Goal: Transaction & Acquisition: Purchase product/service

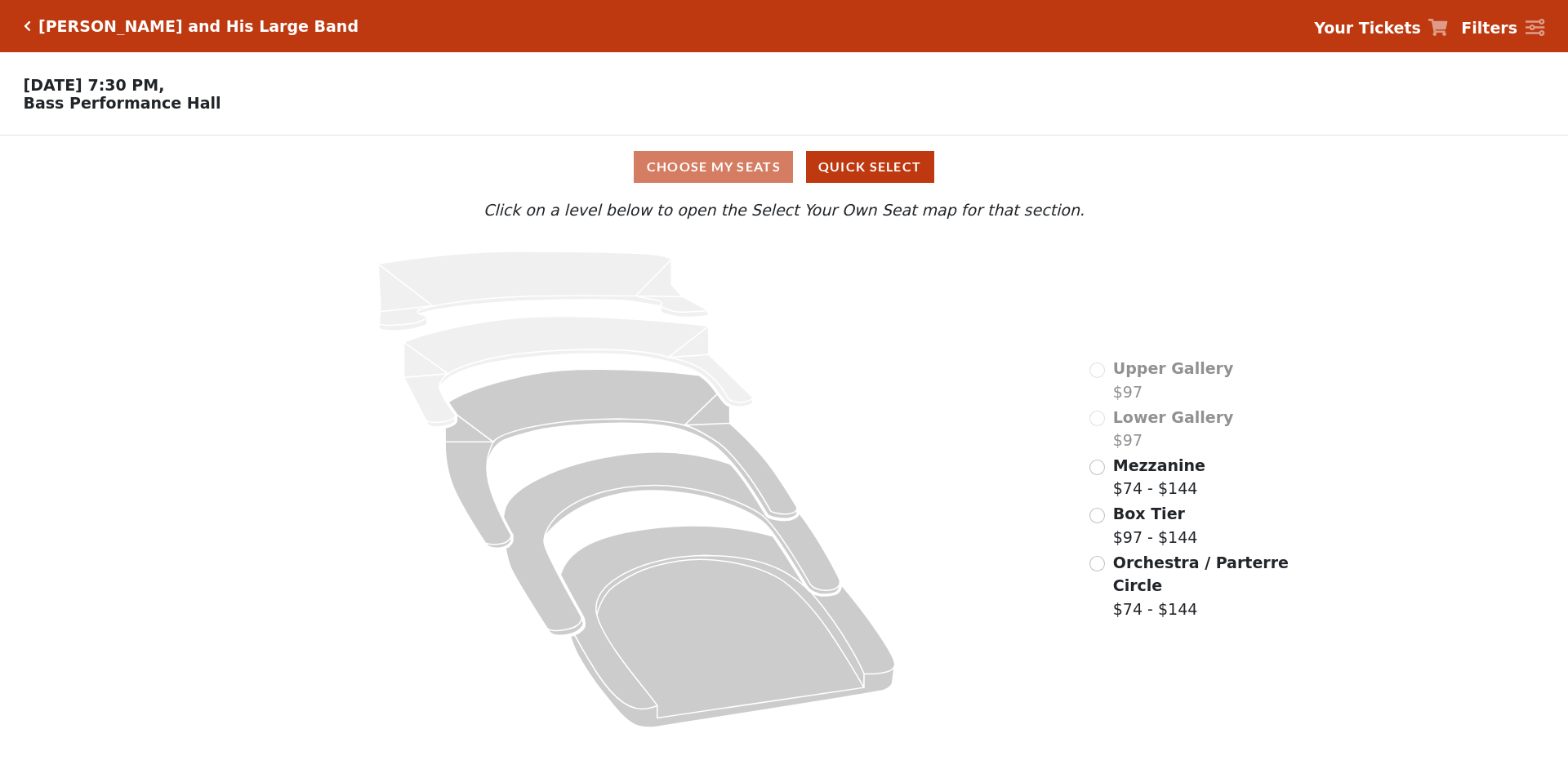
click at [1095, 501] on div "Mezzanine $74 - $144" at bounding box center [1146, 477] width 116 height 47
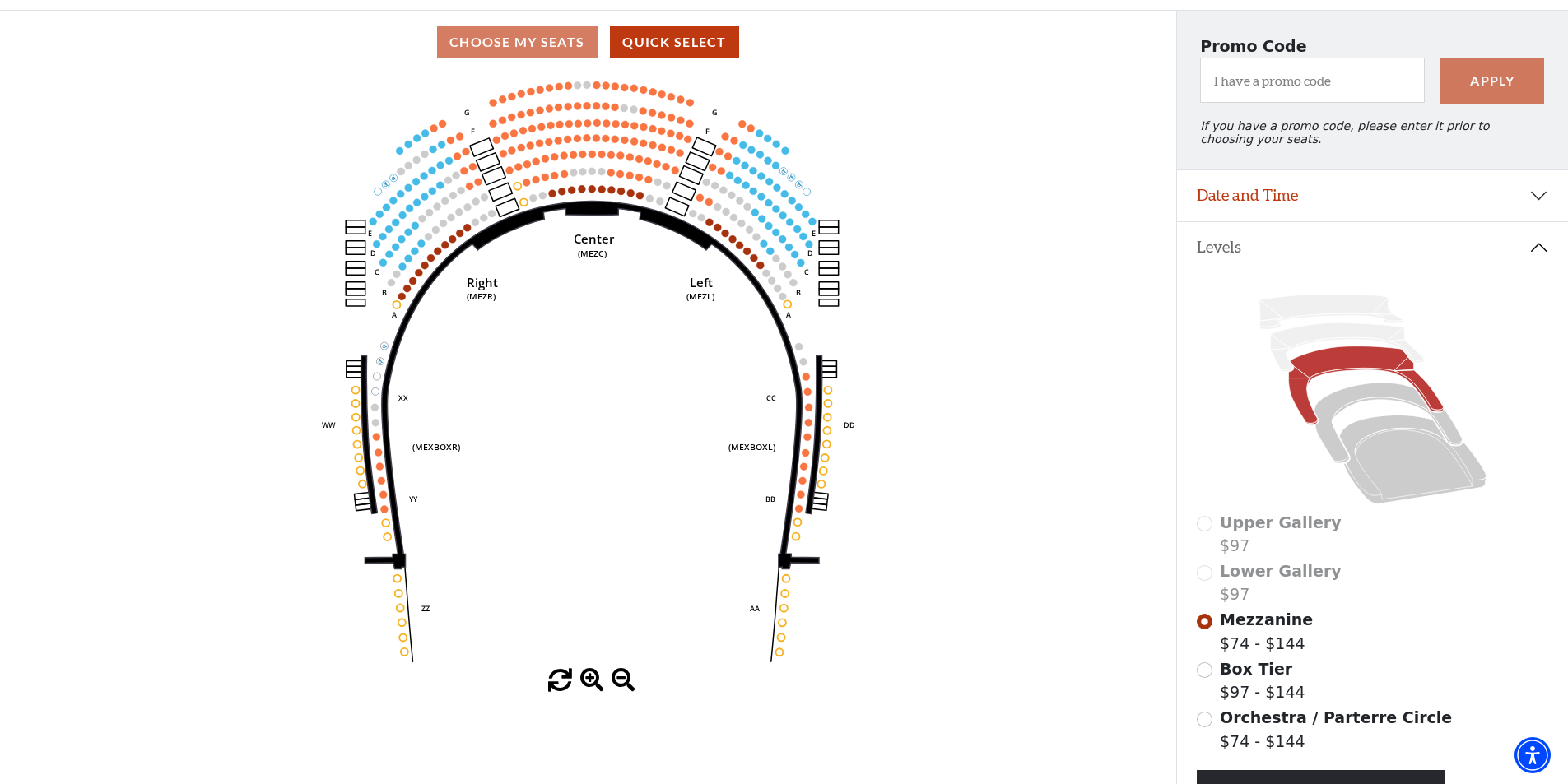
scroll to position [42, 0]
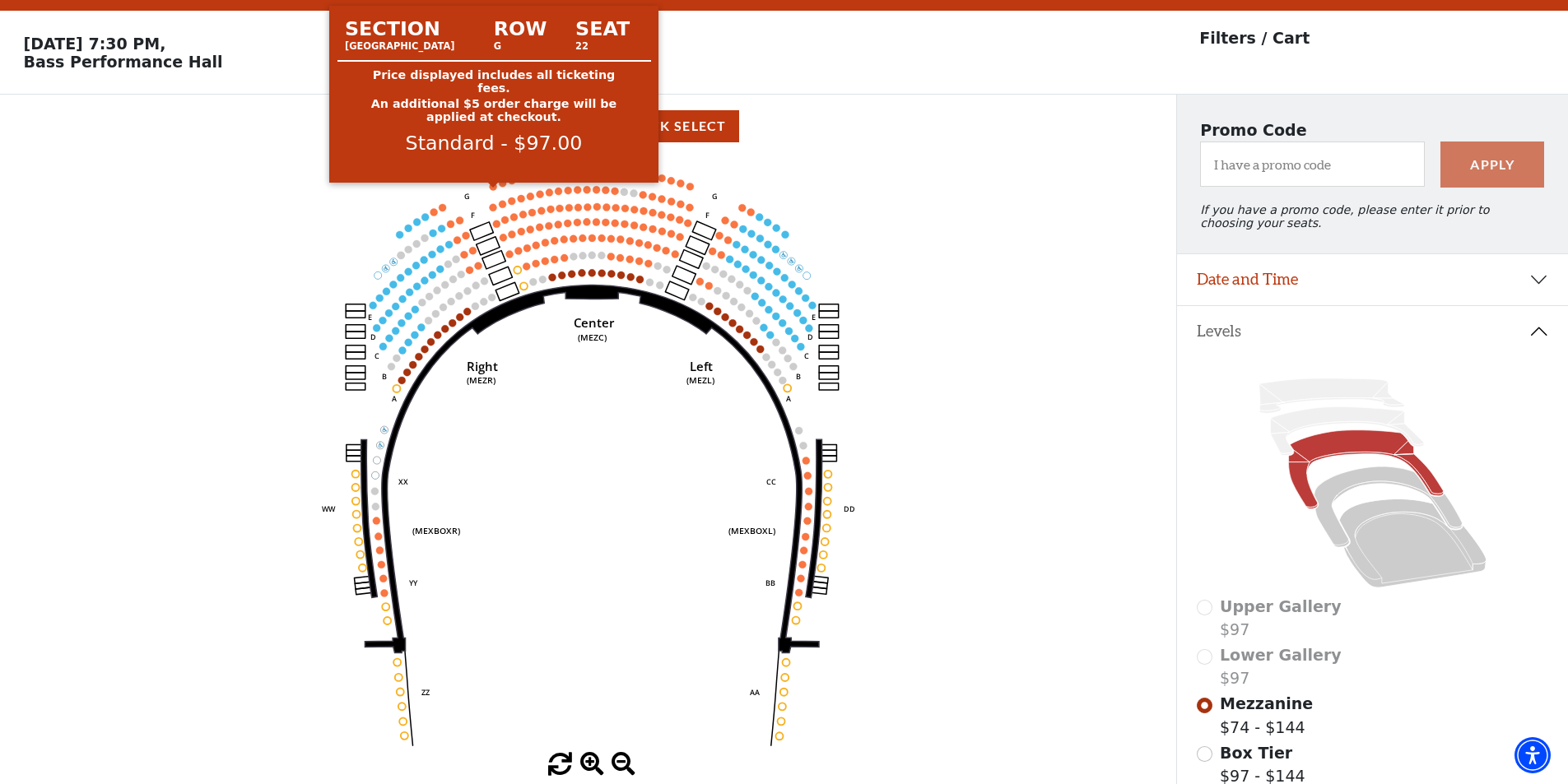
click at [490, 190] on circle at bounding box center [493, 187] width 7 height 7
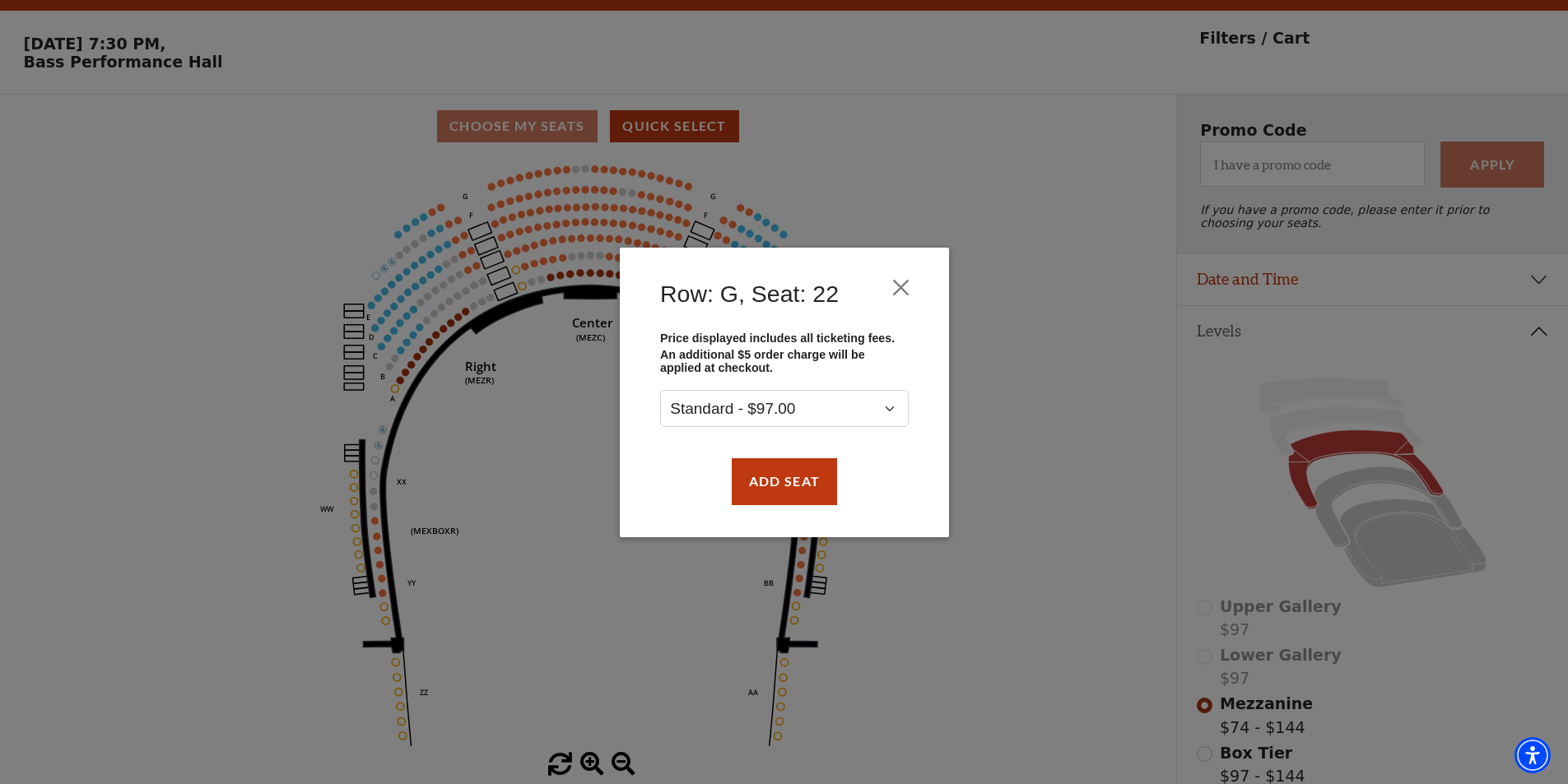
click at [977, 315] on div "Row: G, Seat: 22 Price displayed includes all ticketing fees. An additional $5 …" at bounding box center [784, 392] width 1568 height 784
click at [853, 397] on select "Standard - $97.00" at bounding box center [784, 408] width 249 height 37
drag, startPoint x: 896, startPoint y: 276, endPoint x: 893, endPoint y: 293, distance: 17.3
click at [897, 285] on button "Close" at bounding box center [901, 287] width 32 height 32
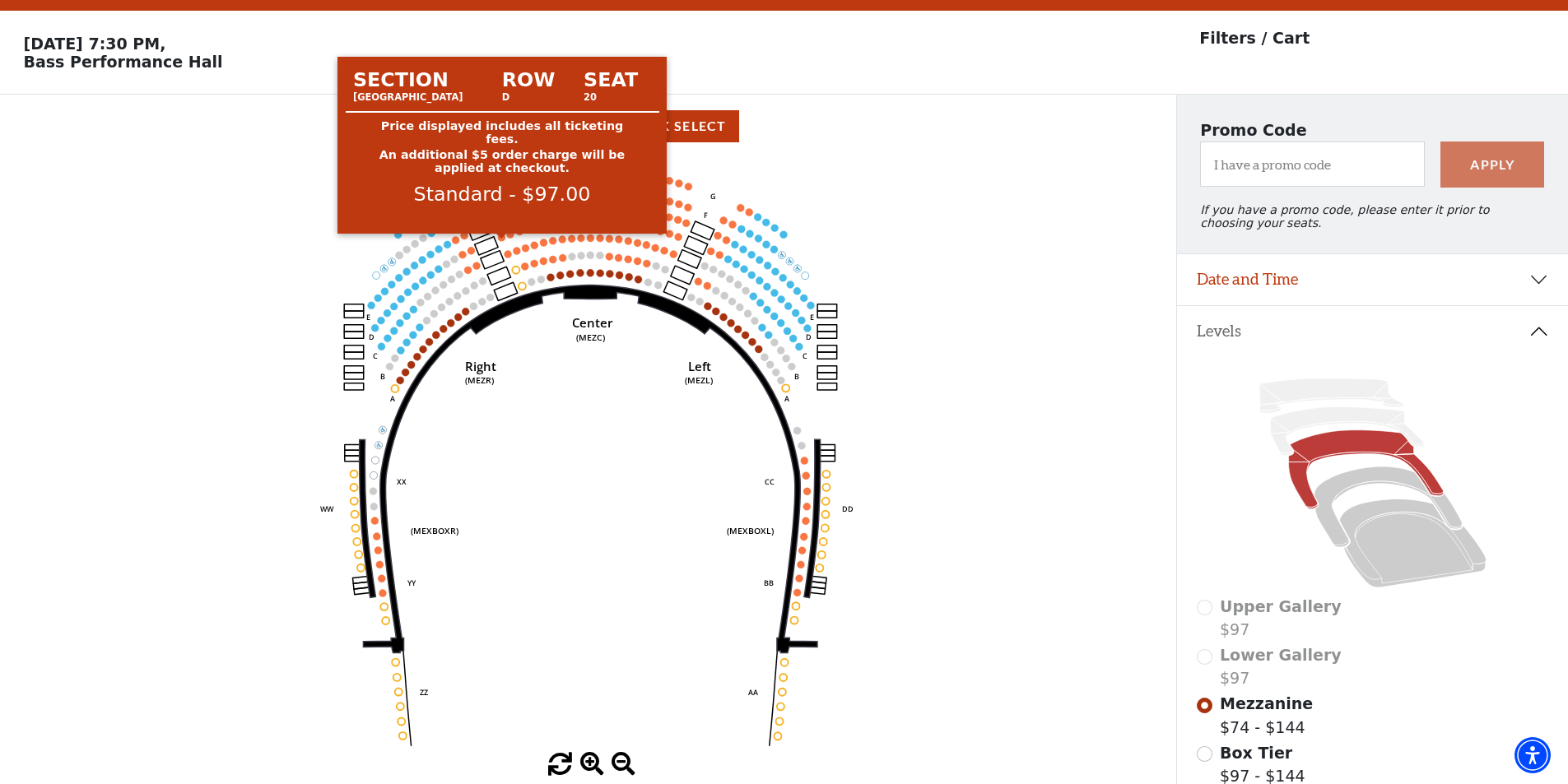
click at [503, 241] on circle at bounding box center [501, 237] width 7 height 7
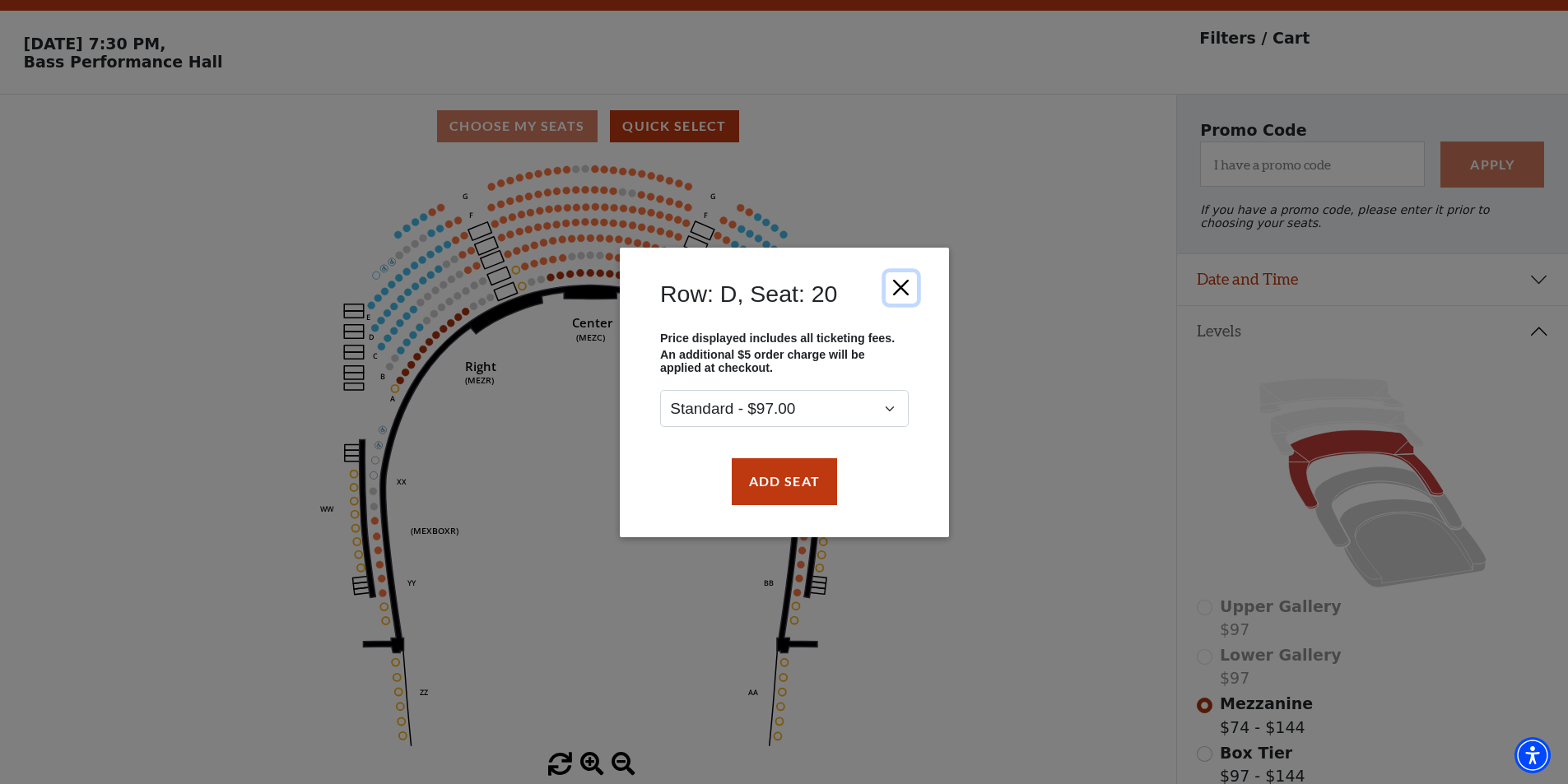
click at [903, 296] on button "Close" at bounding box center [901, 287] width 32 height 32
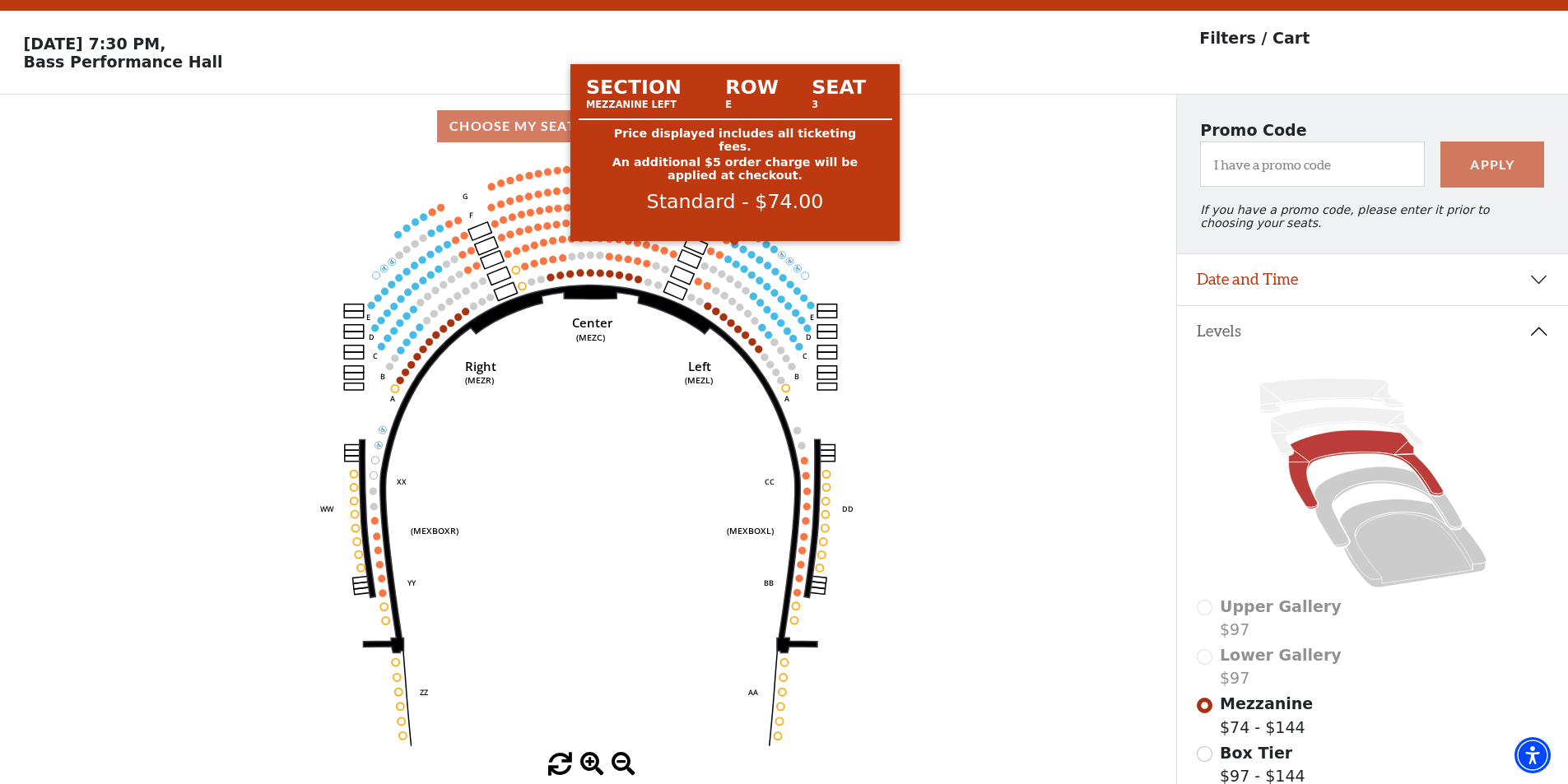
click at [730, 251] on icon "Center (MEZC) Right (MEZR) Left (MEZL) (MEXBOXR) (MEXBOXL) XX WW CC DD YY BB ZZ…" at bounding box center [588, 455] width 1058 height 595
click at [733, 249] on circle at bounding box center [735, 244] width 7 height 7
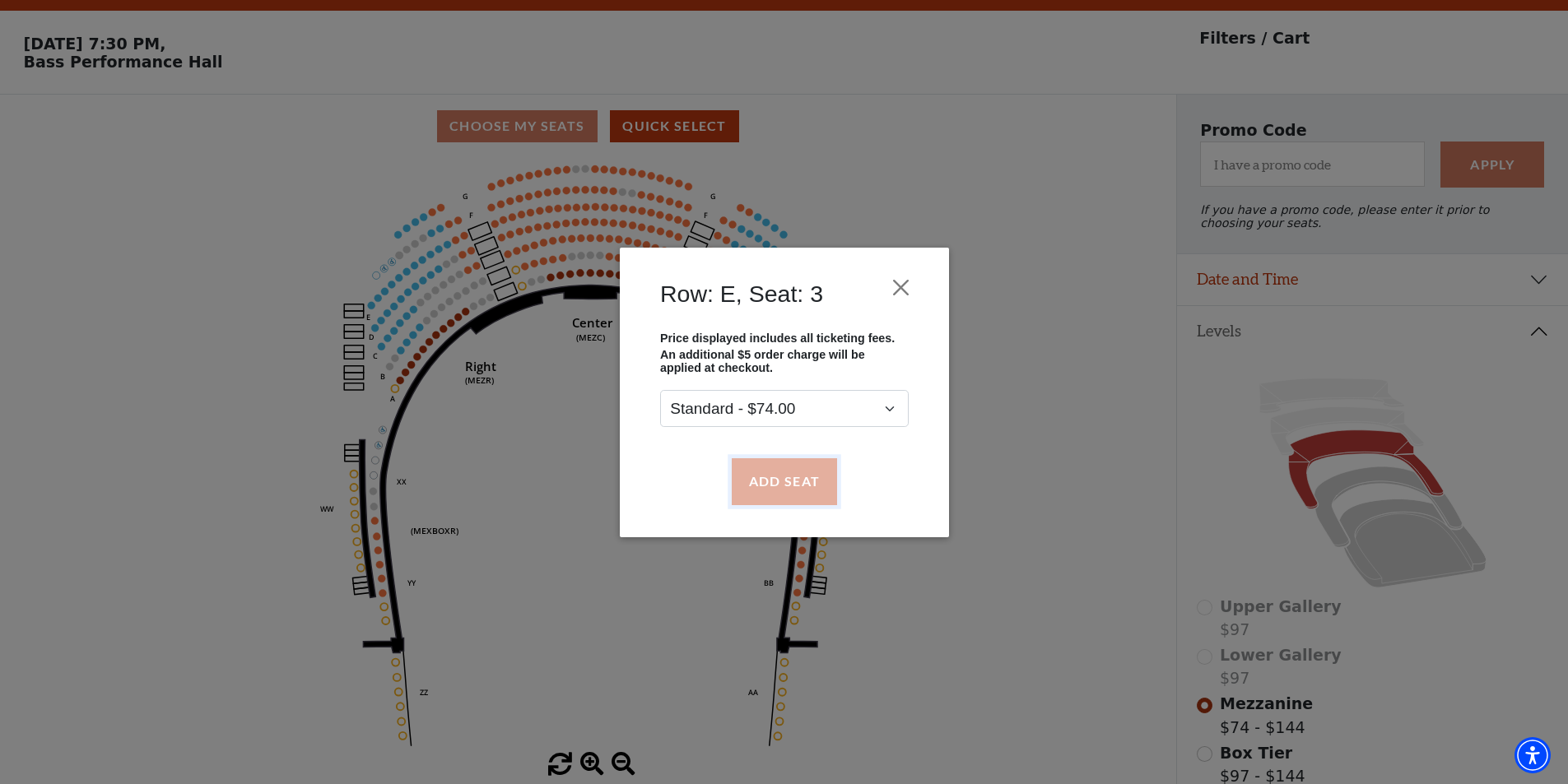
click at [777, 503] on button "Add Seat" at bounding box center [783, 481] width 105 height 46
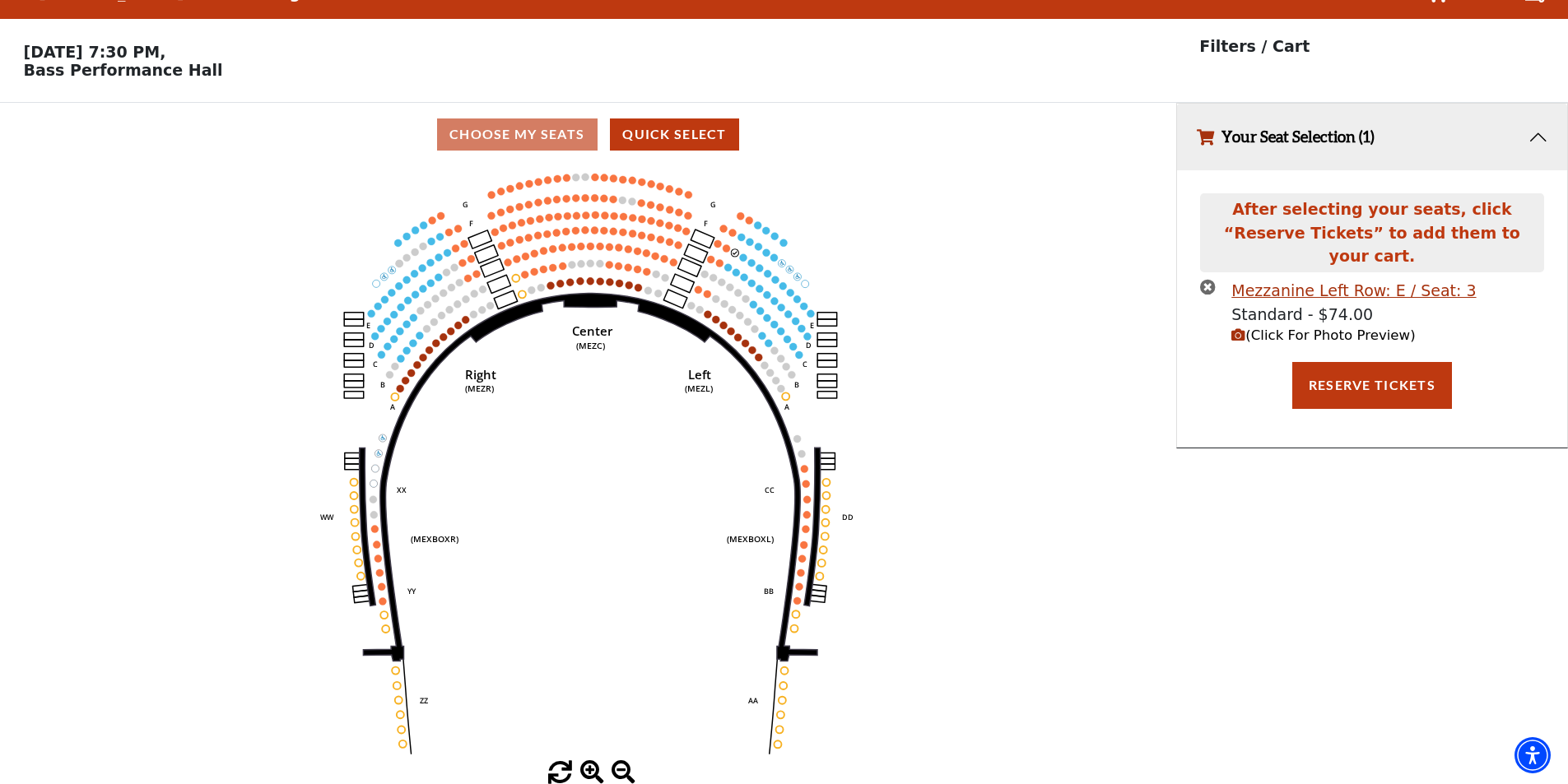
scroll to position [0, 0]
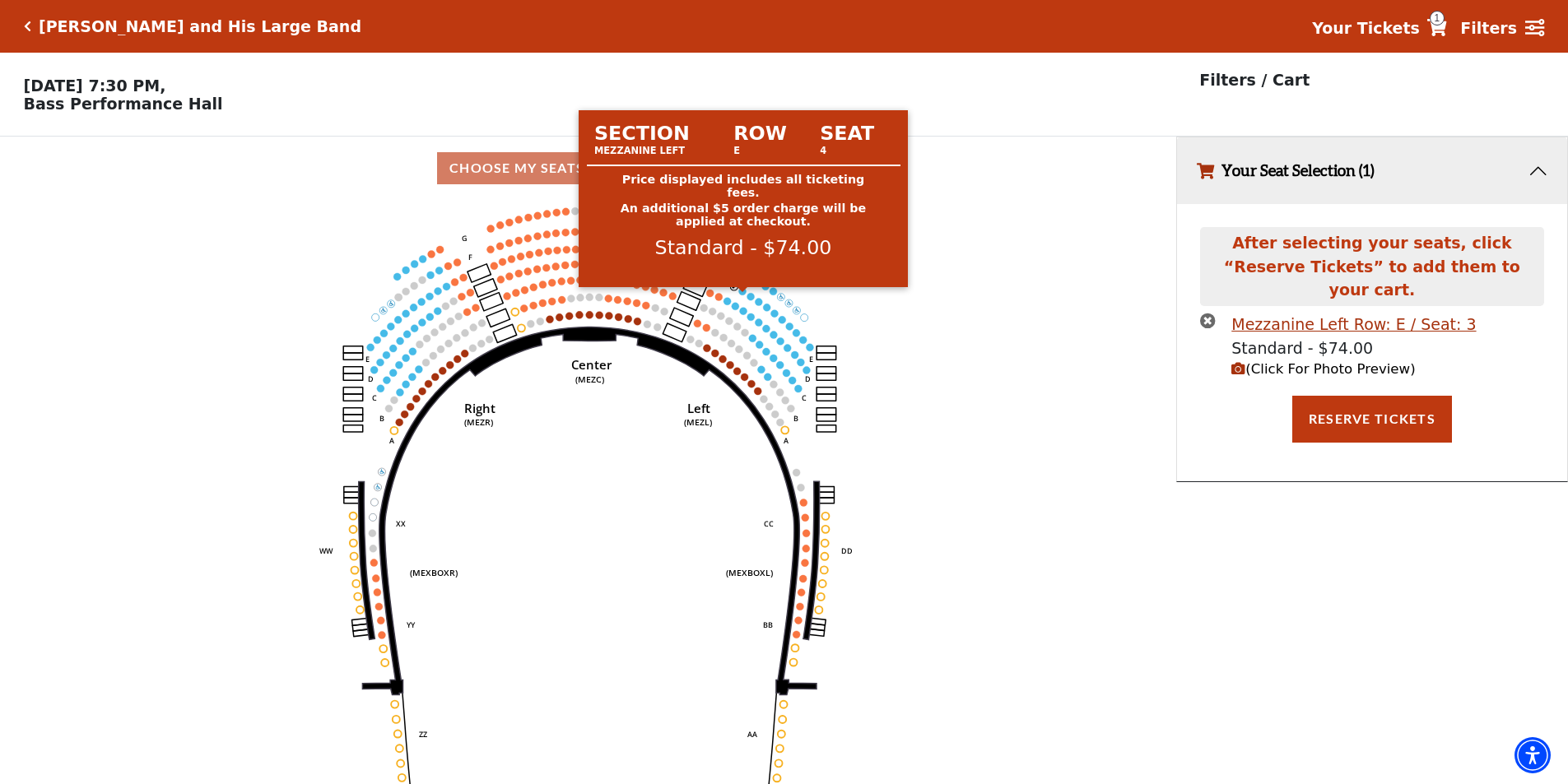
click at [742, 294] on circle at bounding box center [743, 291] width 7 height 7
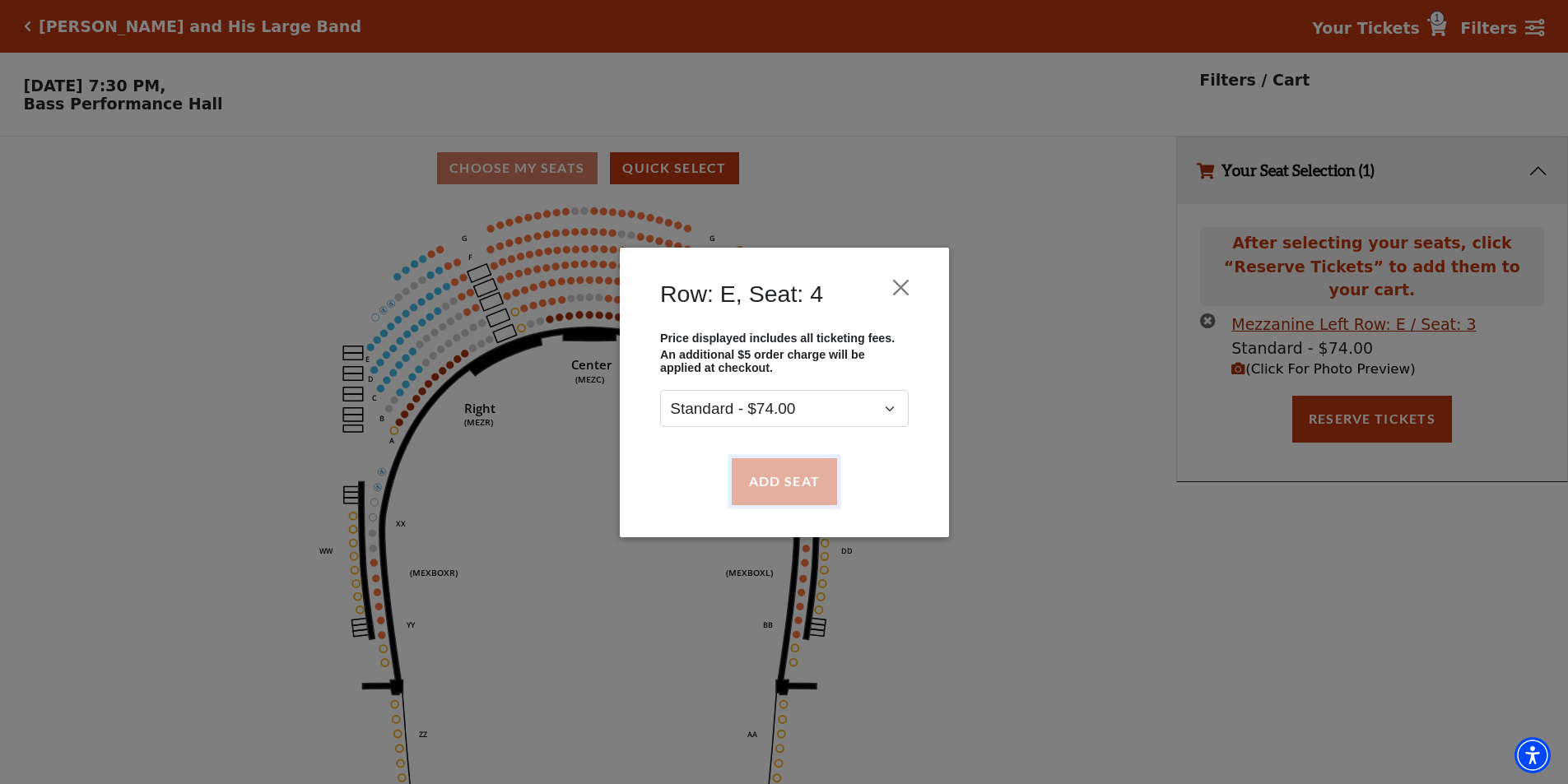
click at [818, 487] on button "Add Seat" at bounding box center [783, 481] width 105 height 46
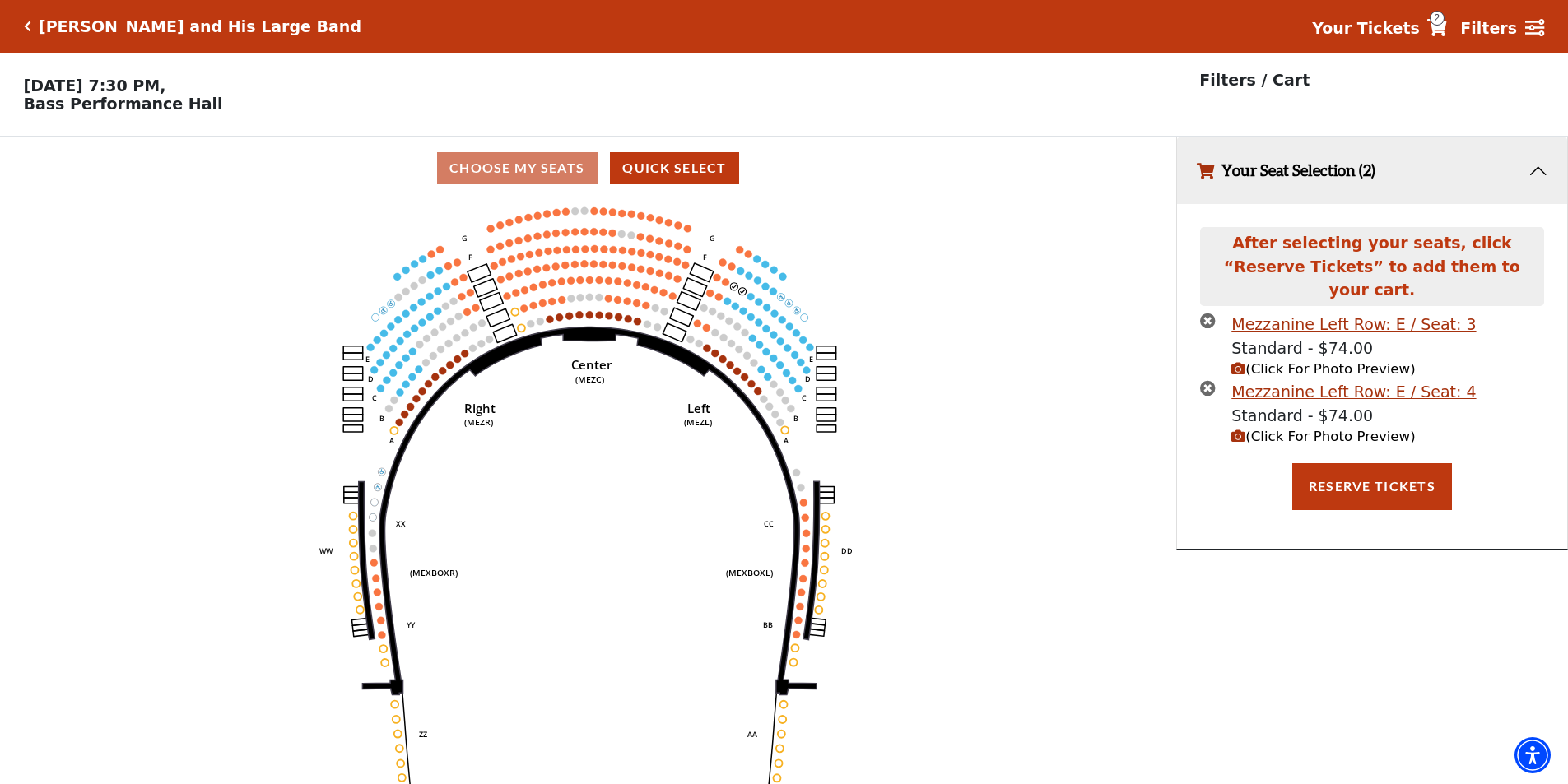
click at [749, 306] on icon "Center (MEZC) Right (MEZR) Left (MEZL) (MEXBOXR) (MEXBOXL) XX WW CC DD YY BB ZZ…" at bounding box center [588, 497] width 1058 height 595
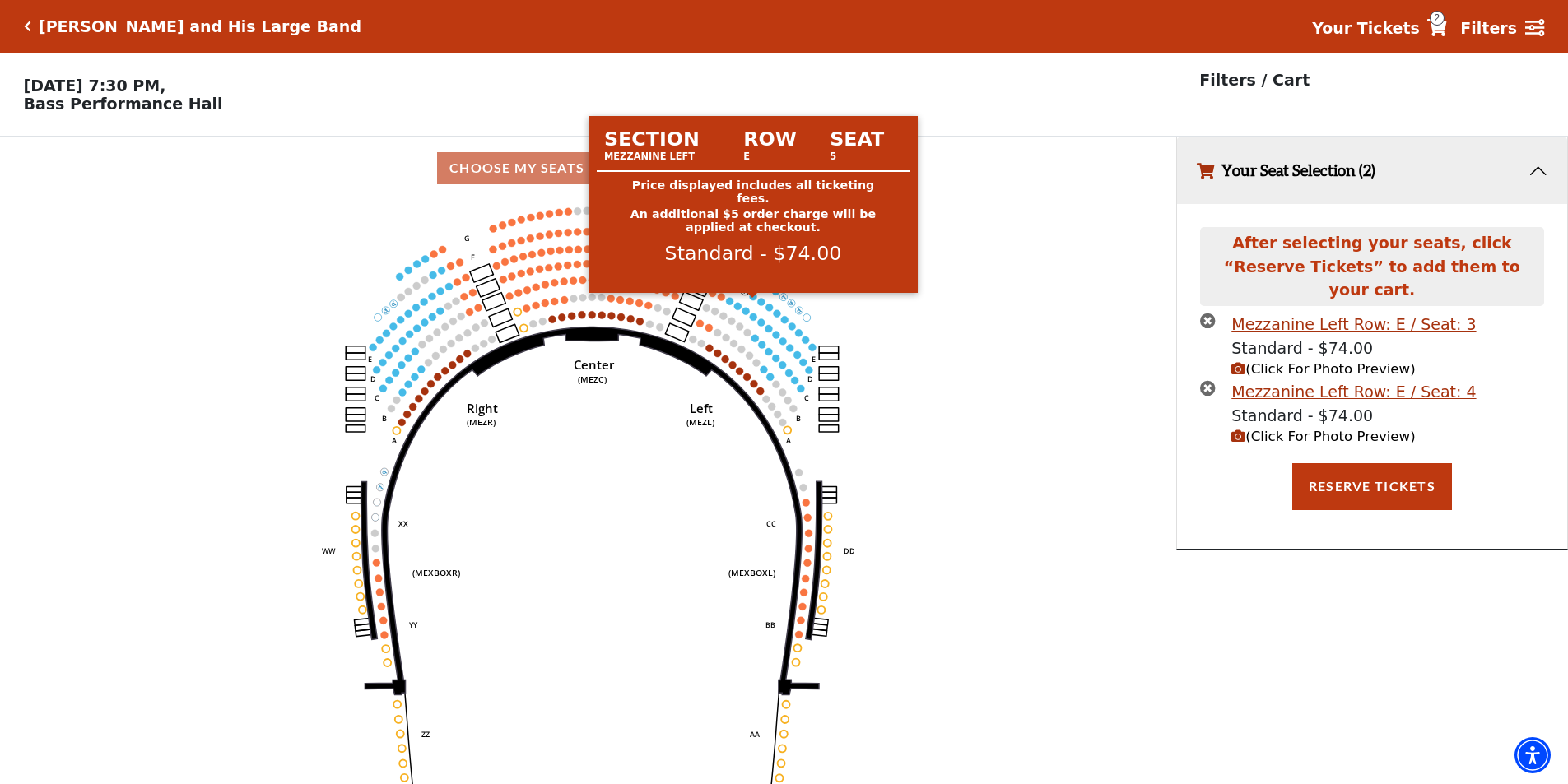
click at [752, 307] on icon "Center (MEZC) Right (MEZR) Left (MEZL) (MEXBOXR) (MEXBOXL) XX WW CC DD YY BB ZZ…" at bounding box center [588, 497] width 1058 height 595
click at [752, 300] on circle at bounding box center [753, 296] width 7 height 7
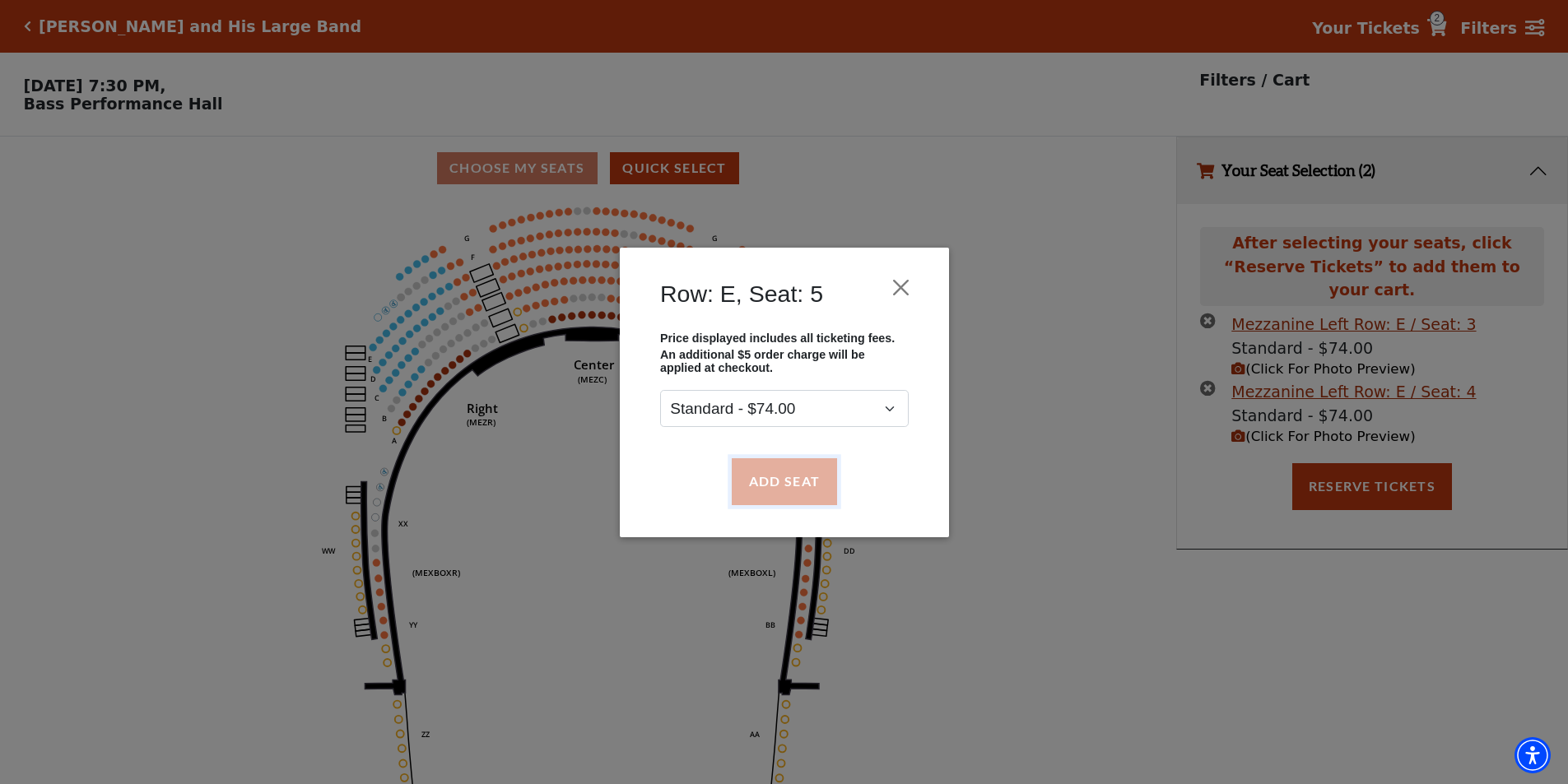
click at [826, 487] on button "Add Seat" at bounding box center [783, 481] width 105 height 46
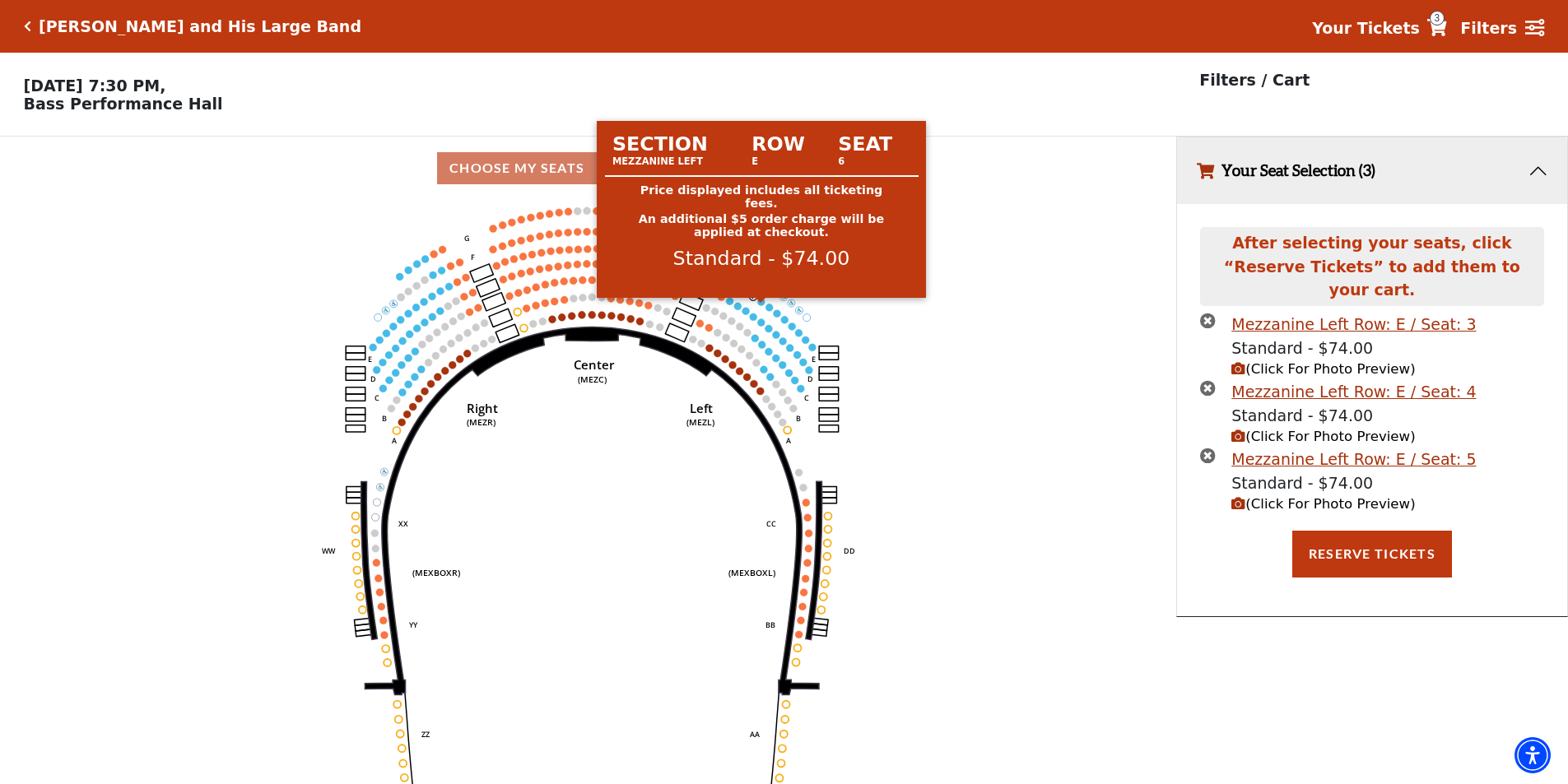
click at [763, 306] on circle at bounding box center [761, 301] width 7 height 7
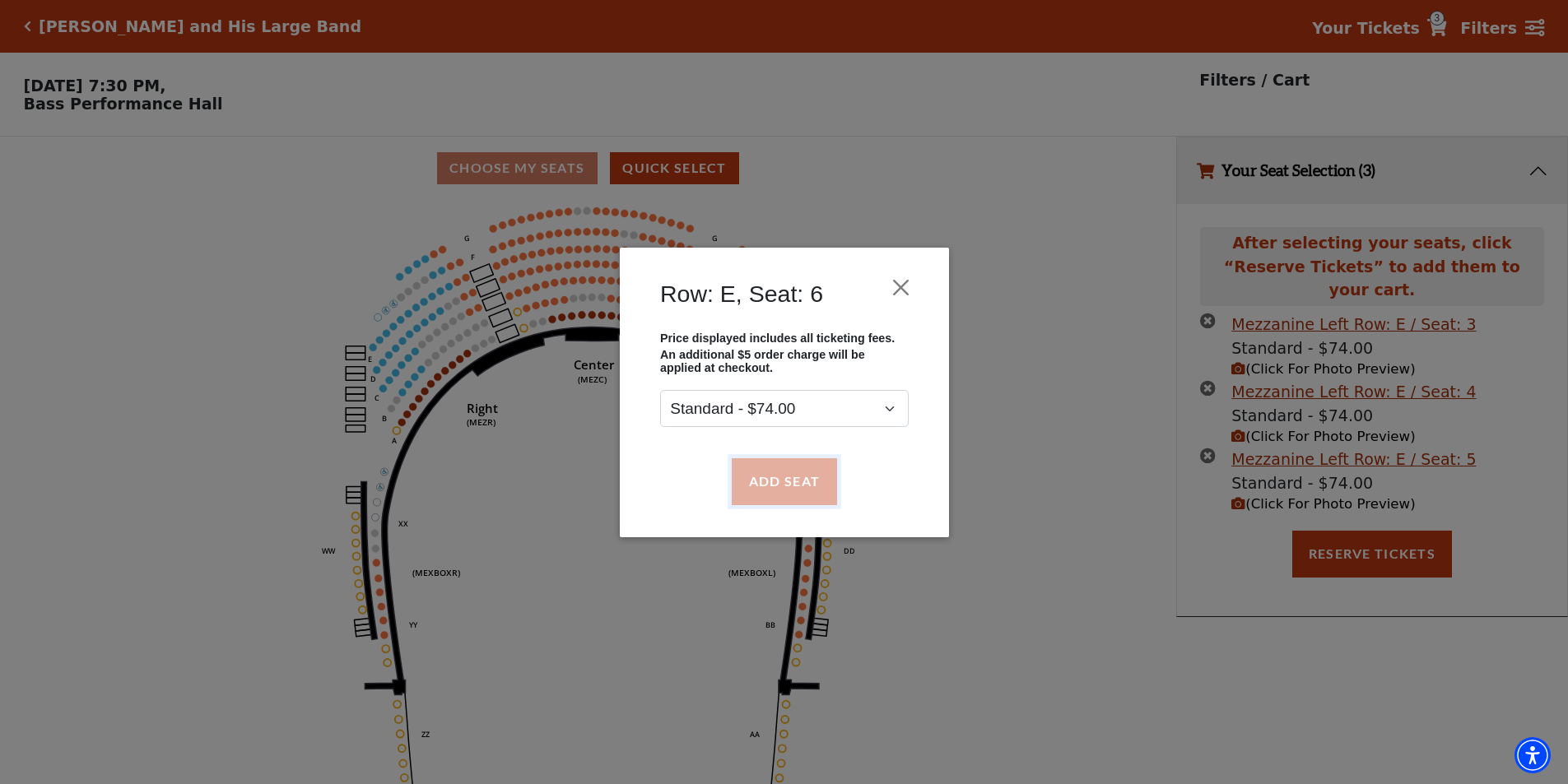
click at [773, 487] on button "Add Seat" at bounding box center [783, 481] width 105 height 46
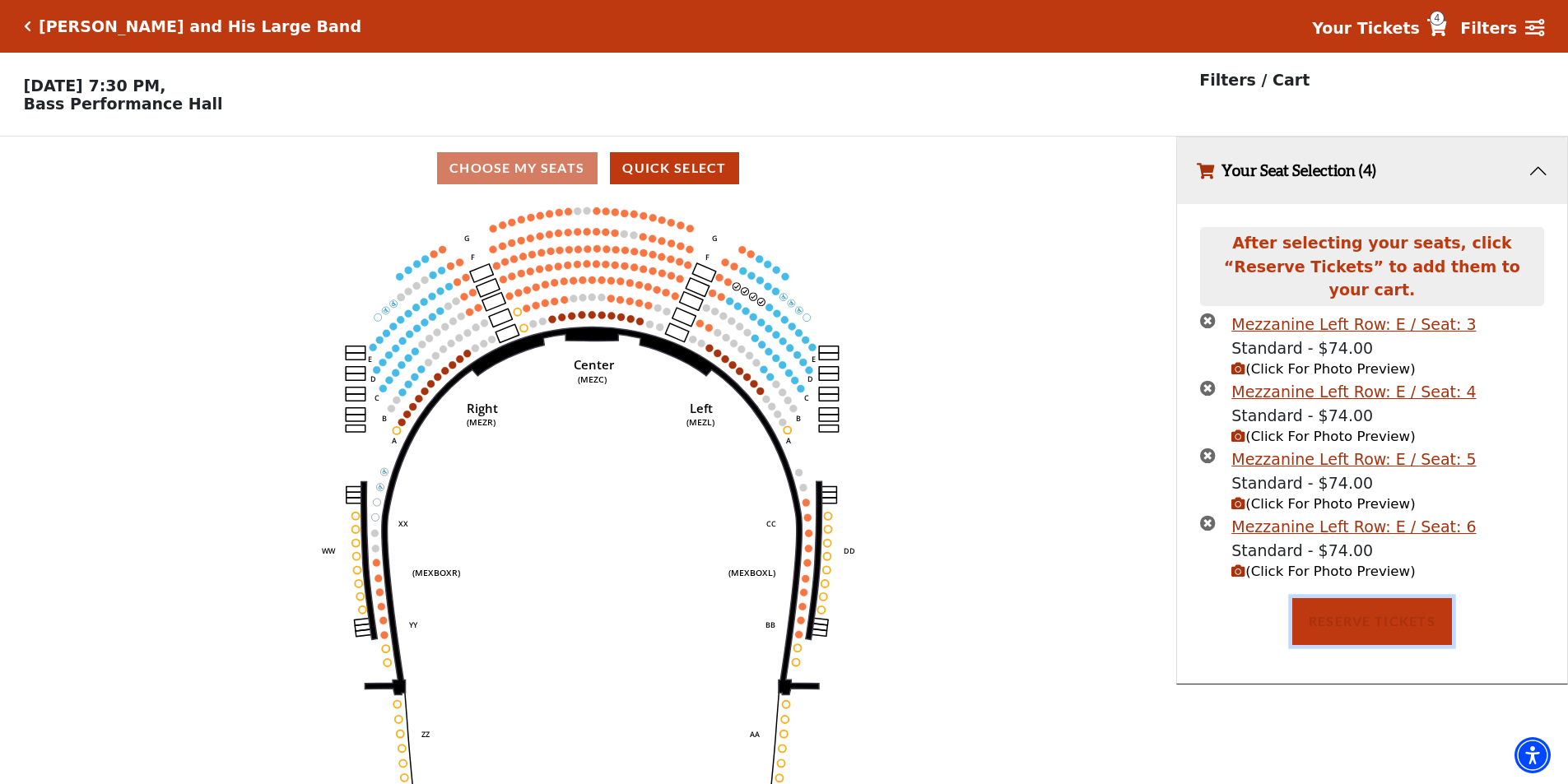
click at [1342, 629] on div "After selecting your seats, click “Reserve Tickets” to add them to your cart. M…" at bounding box center [1371, 444] width 390 height 480
click at [1381, 624] on button "Reserve Tickets" at bounding box center [1372, 621] width 159 height 46
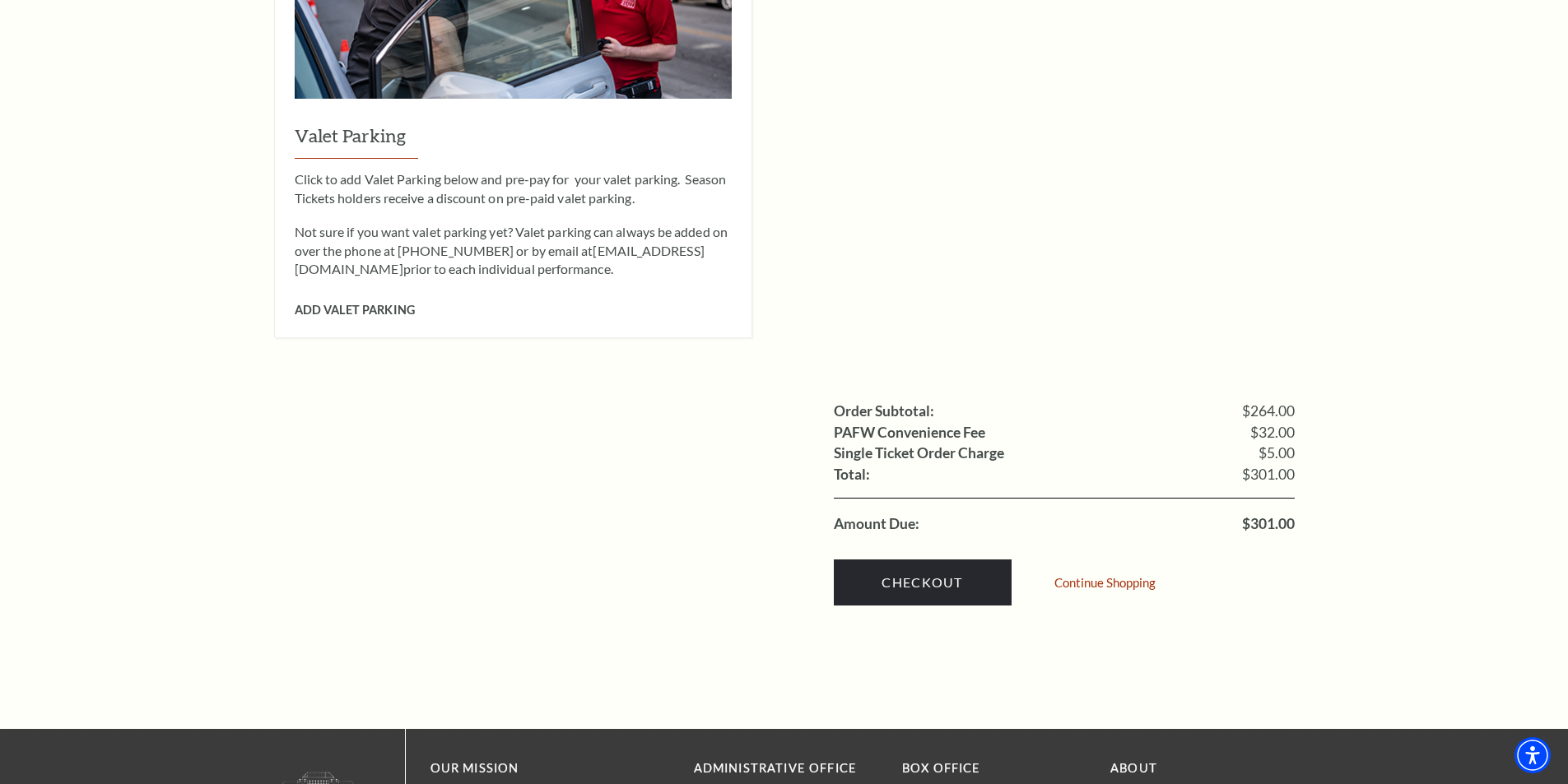
scroll to position [1481, 0]
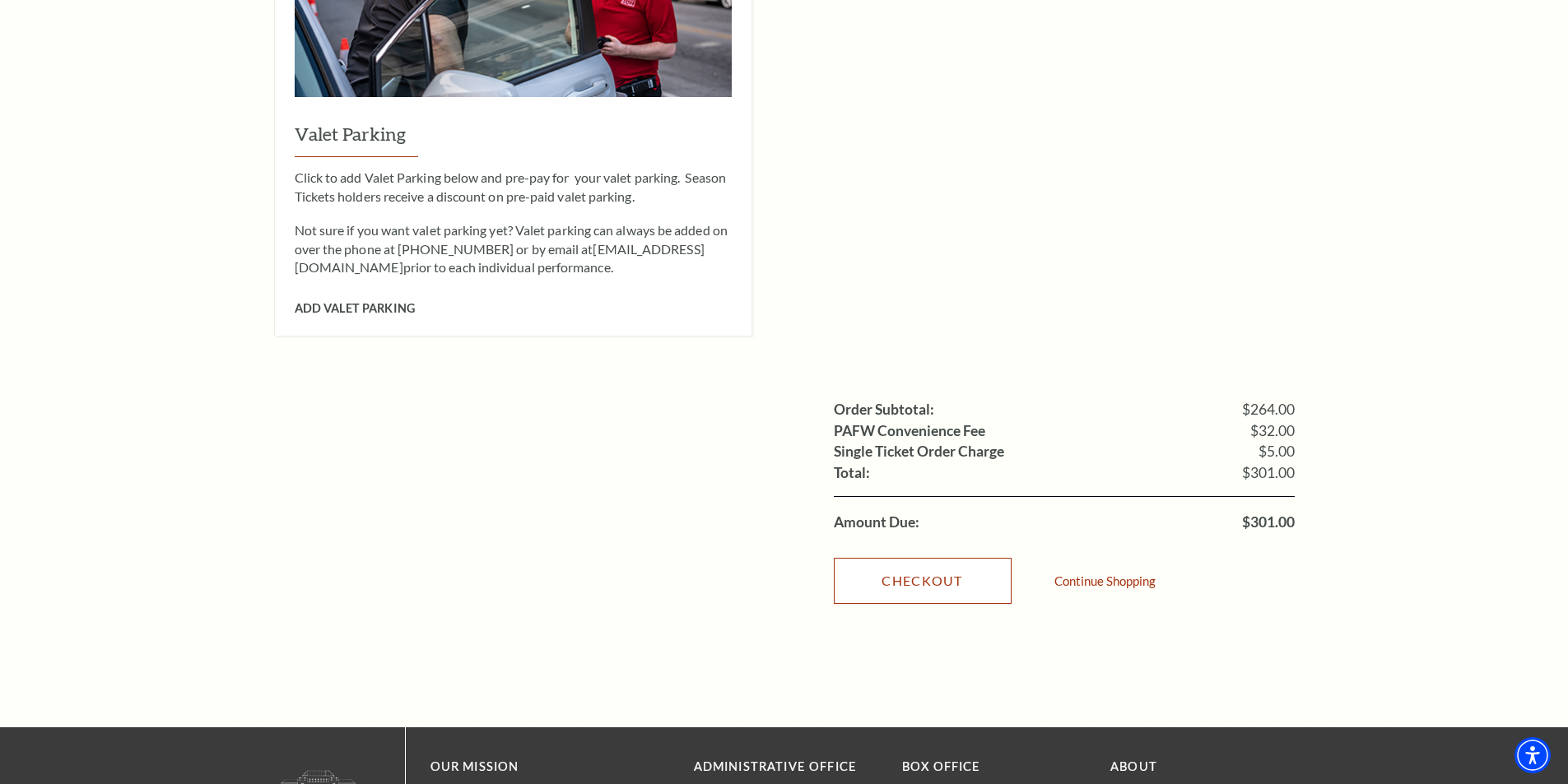
click at [935, 562] on link "Checkout" at bounding box center [922, 581] width 178 height 46
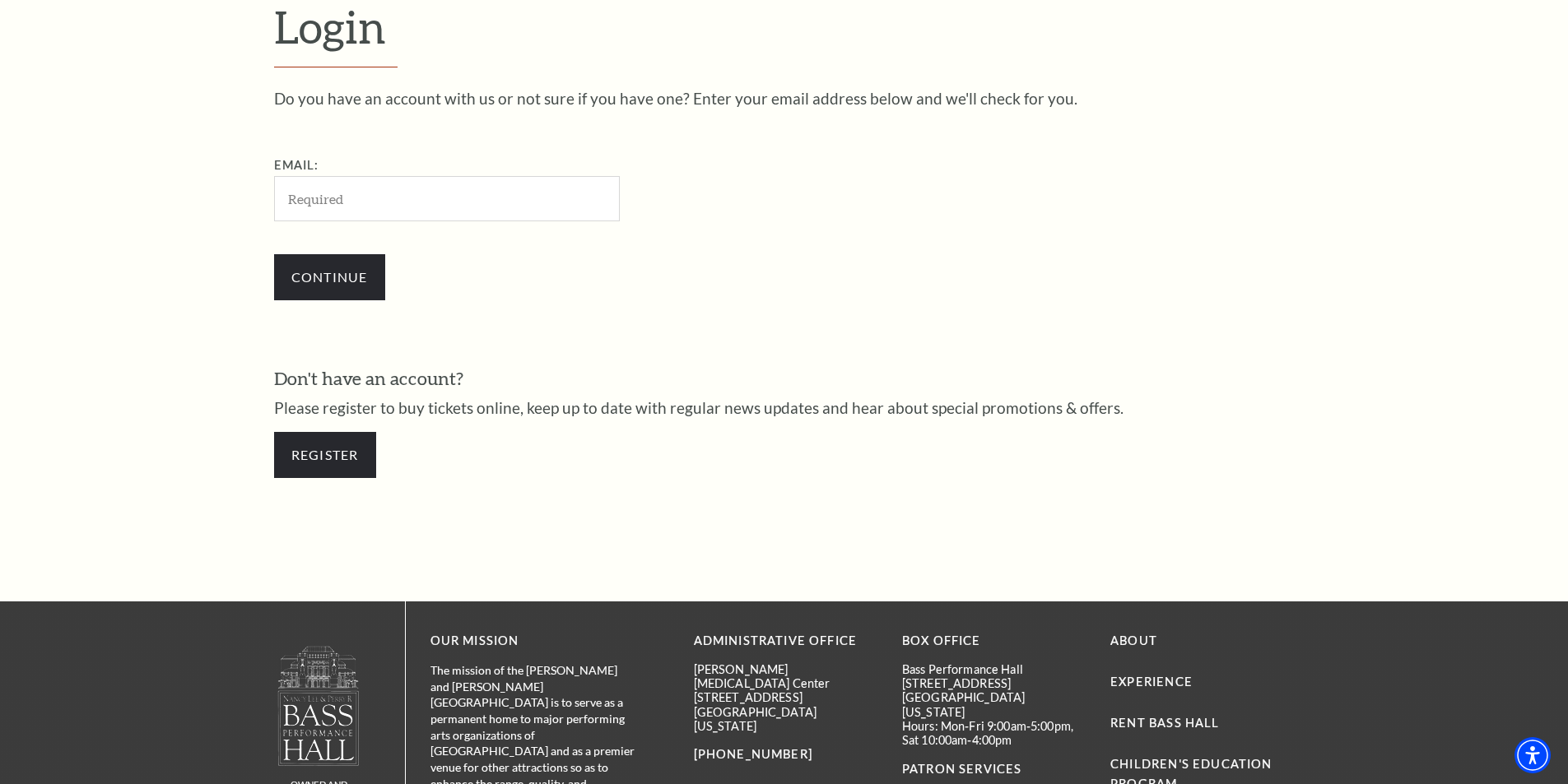
click at [341, 211] on input "Email:" at bounding box center [447, 199] width 346 height 46
type input "empiresports22@gmail.com"
click at [357, 282] on input "Continue" at bounding box center [329, 277] width 111 height 46
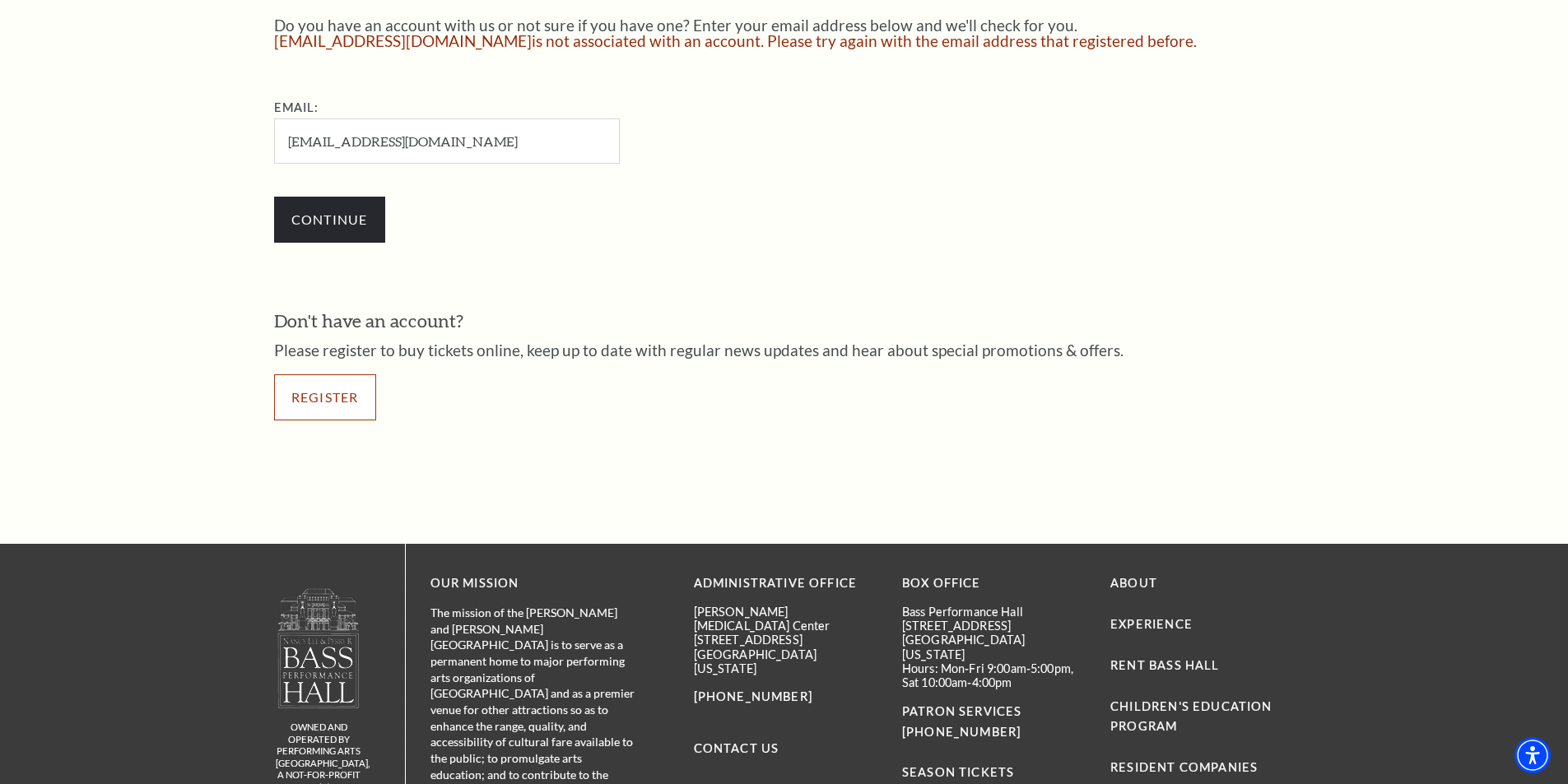
scroll to position [661, 0]
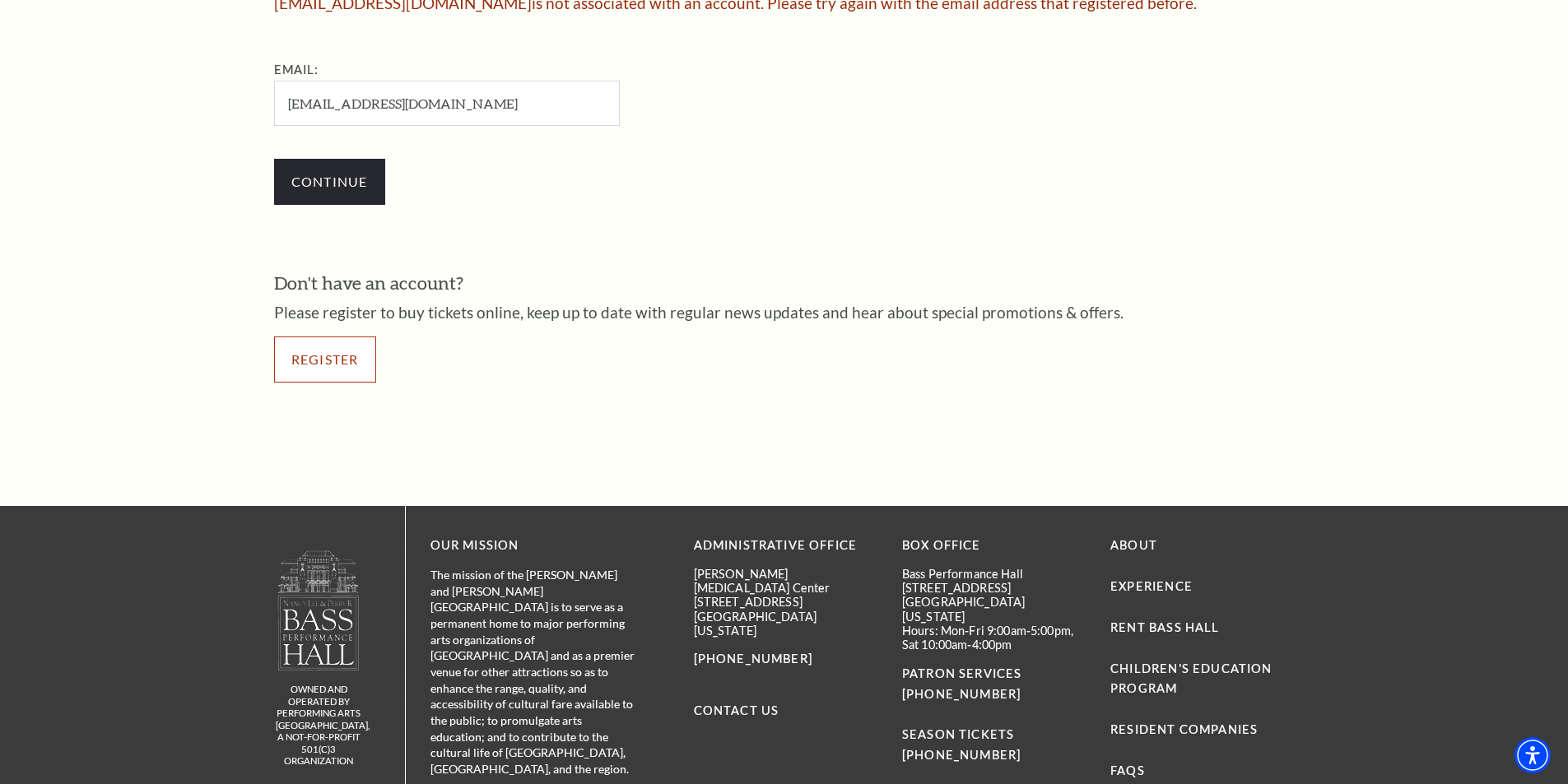
click at [311, 371] on link "Register" at bounding box center [325, 359] width 102 height 46
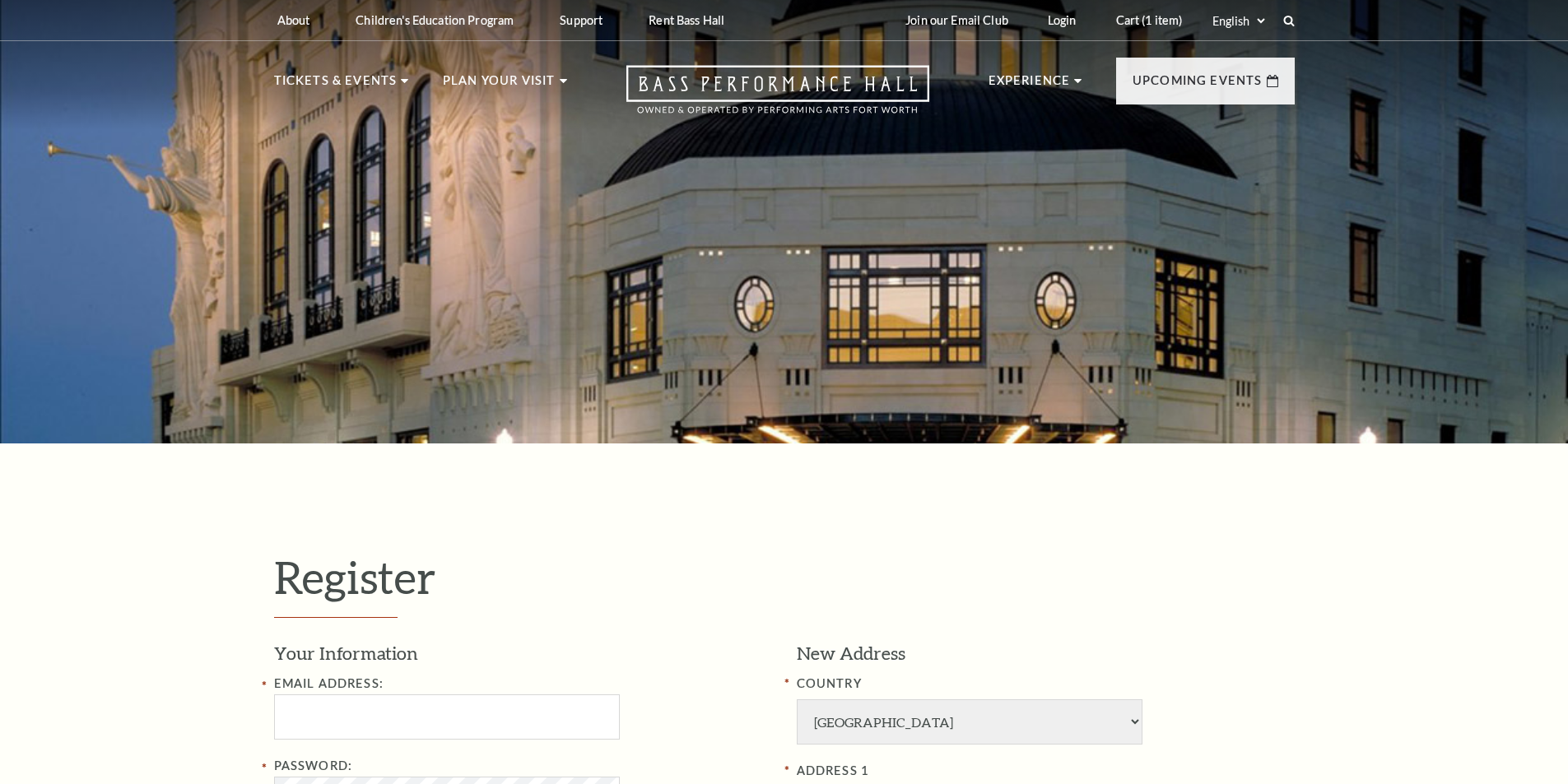
select select "1"
select select "[GEOGRAPHIC_DATA]"
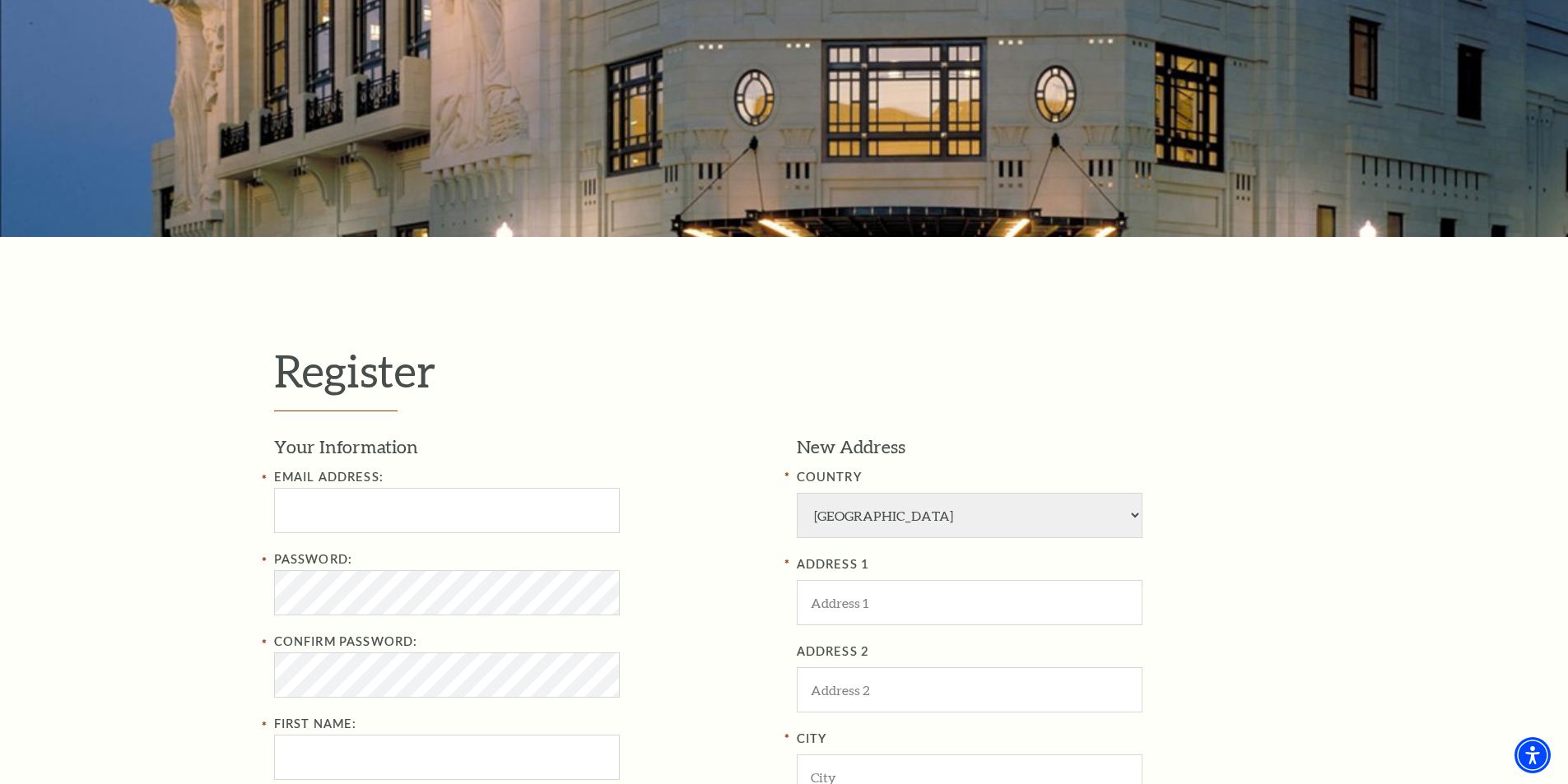
scroll to position [494, 0]
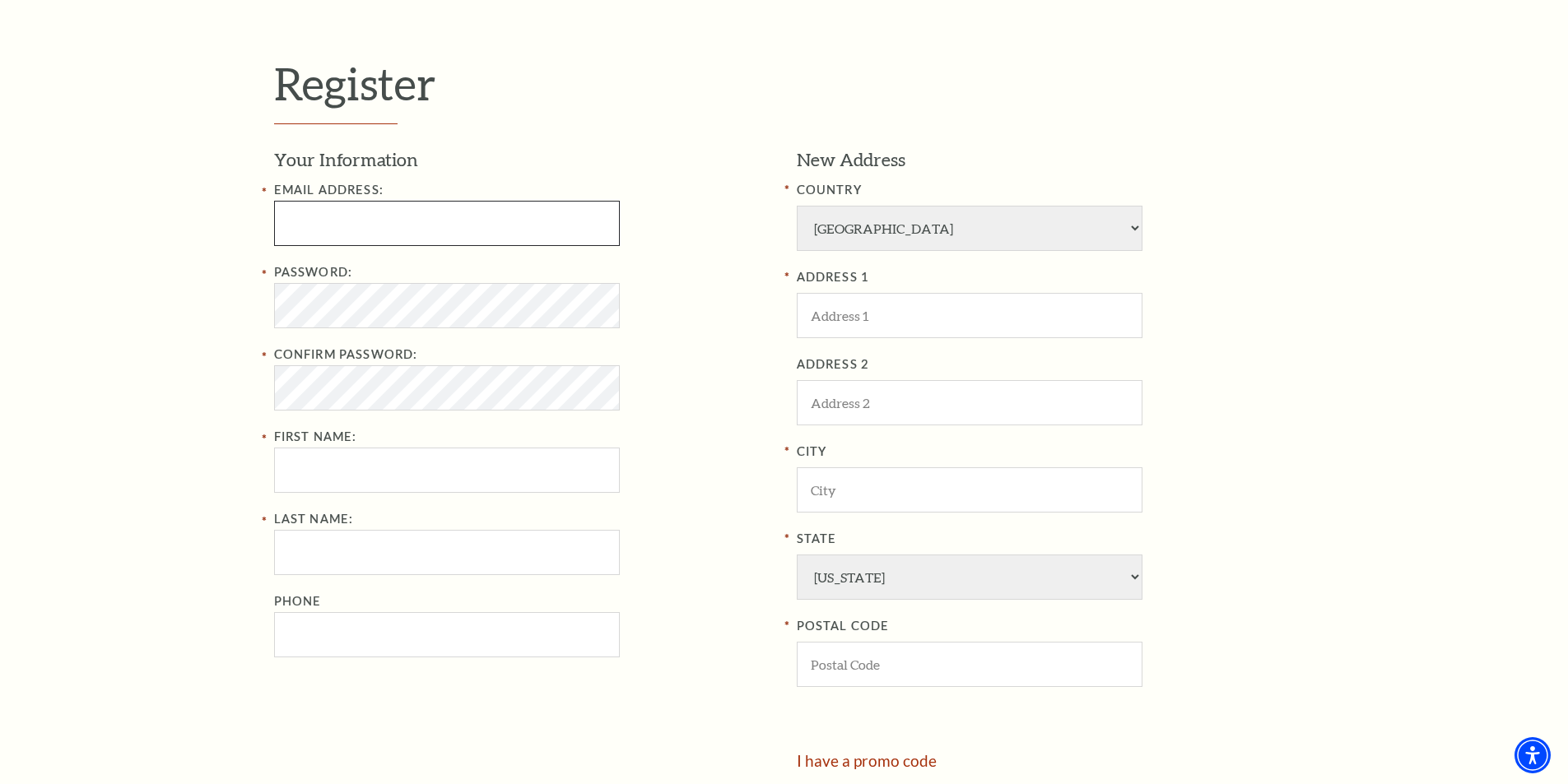
click at [396, 234] on input "Email Address:" at bounding box center [447, 223] width 346 height 46
type input "empiresports22@gmail.com"
type input "Empire Sports"
type input "Group Inc."
type input "5617579636"
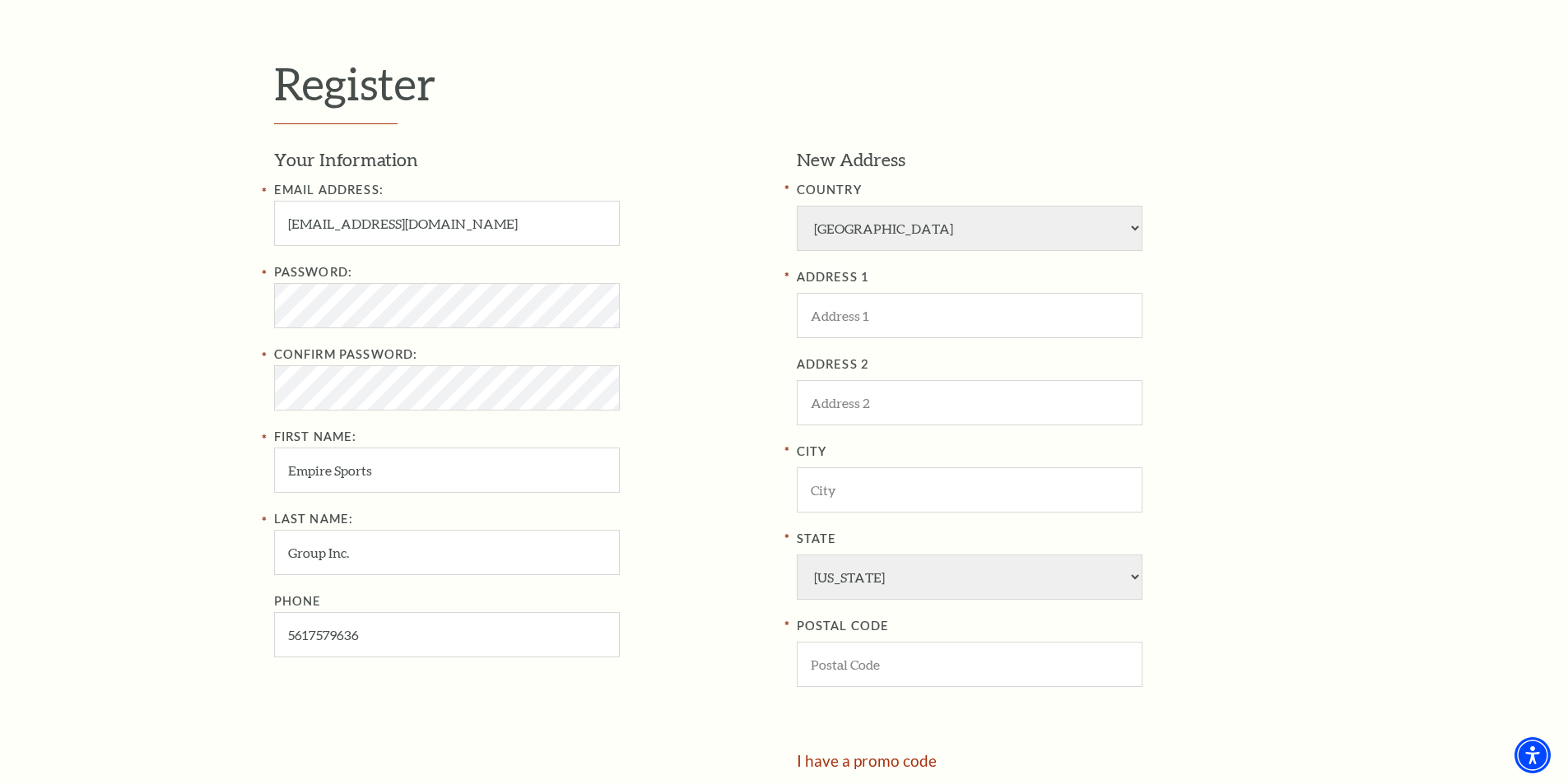
type input "97 Brighton C"
type input "Boca Raton"
select select "FL"
type input "33434"
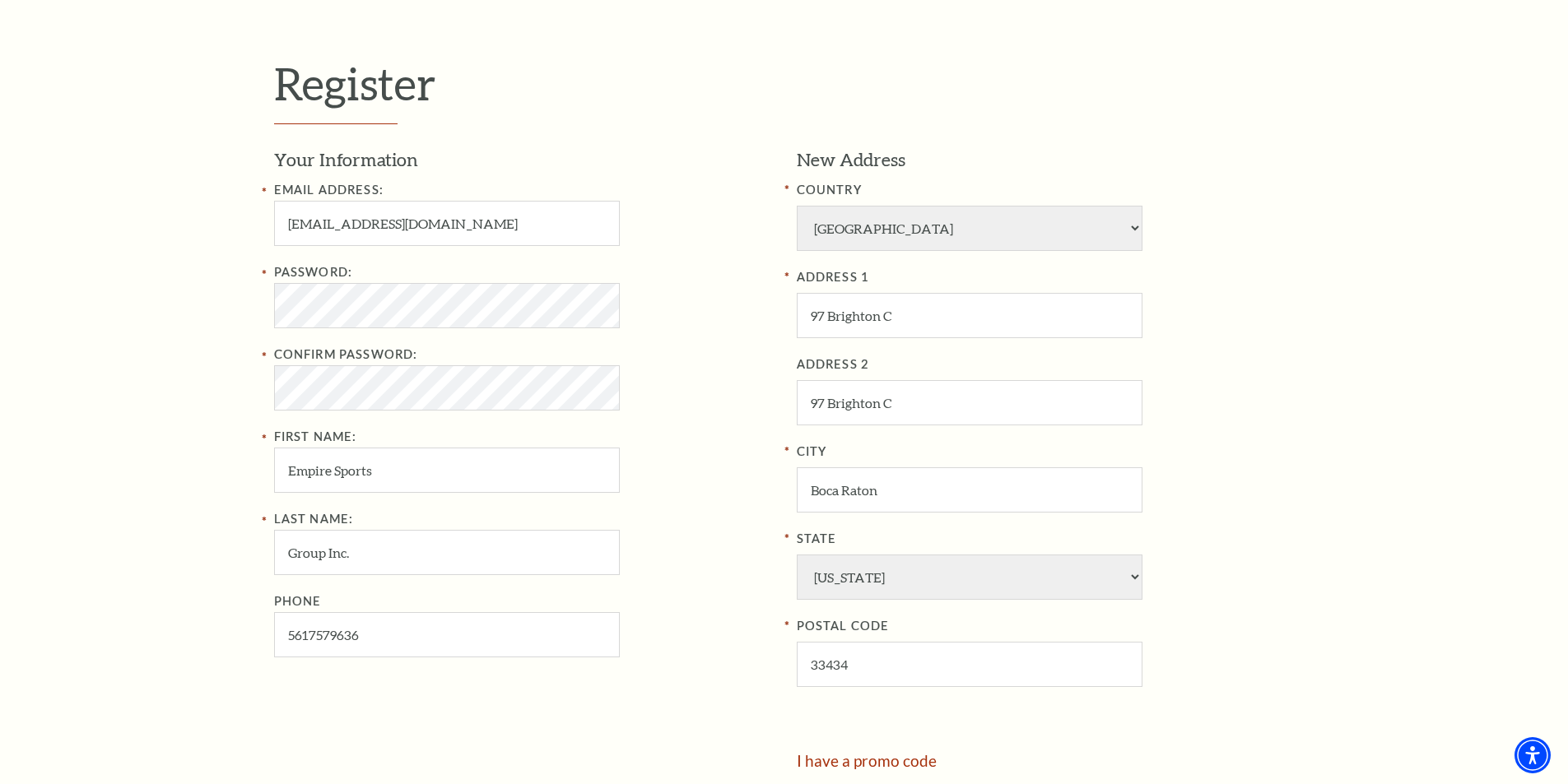
type input "561-757-9636"
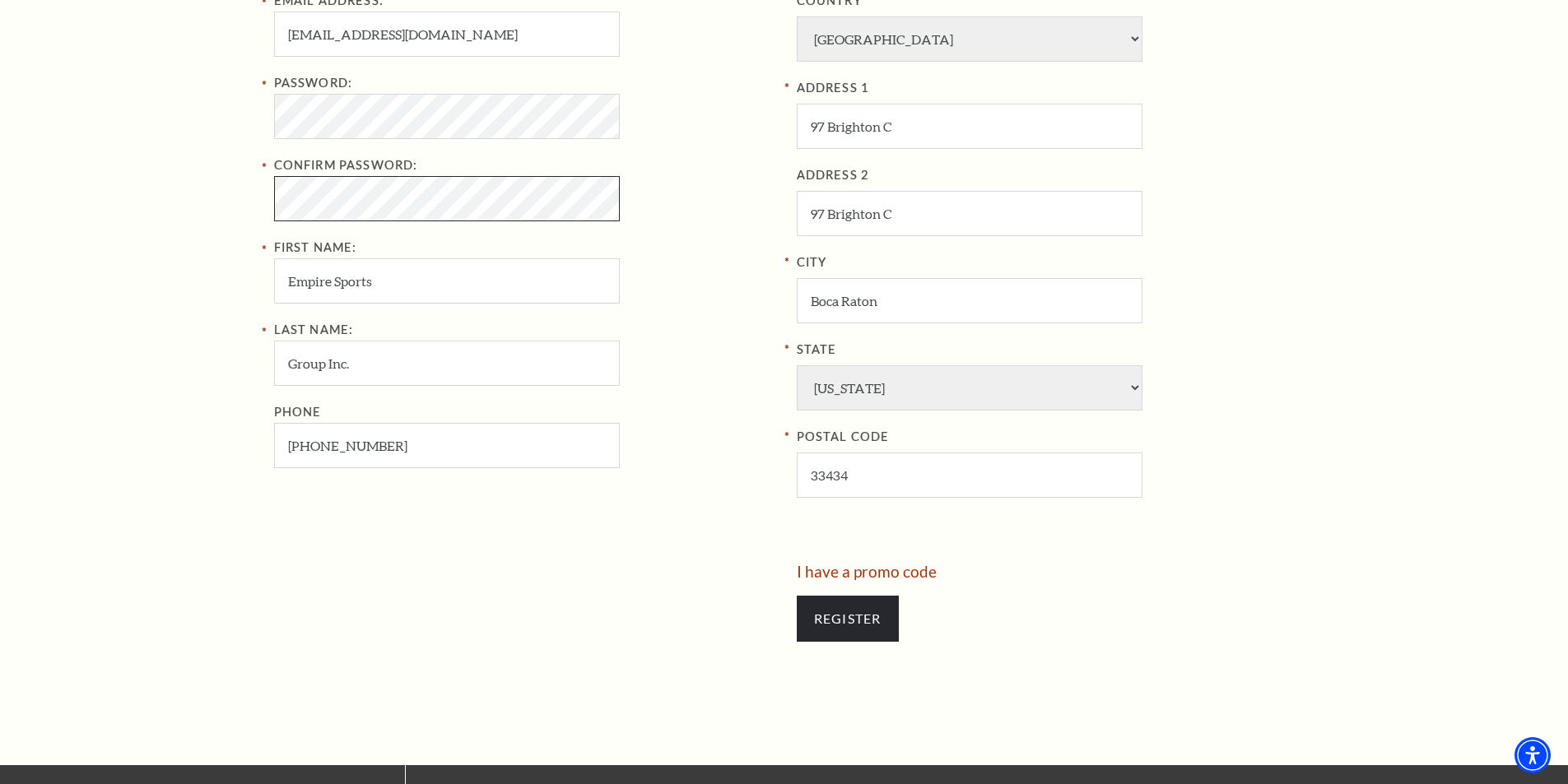
scroll to position [838, 0]
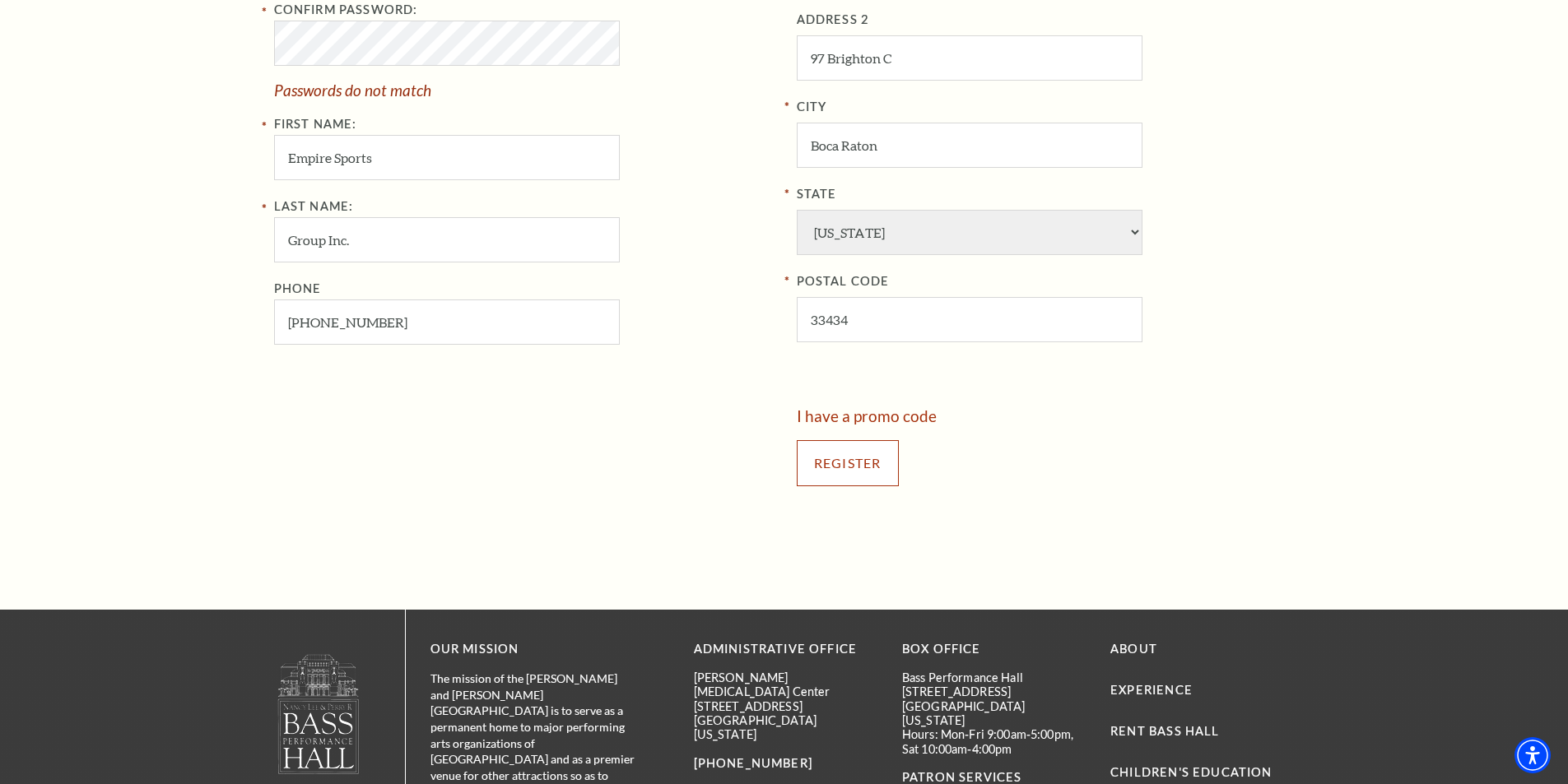
drag, startPoint x: 832, startPoint y: 475, endPoint x: 847, endPoint y: 469, distance: 16.2
click at [843, 470] on input "Register" at bounding box center [847, 463] width 102 height 46
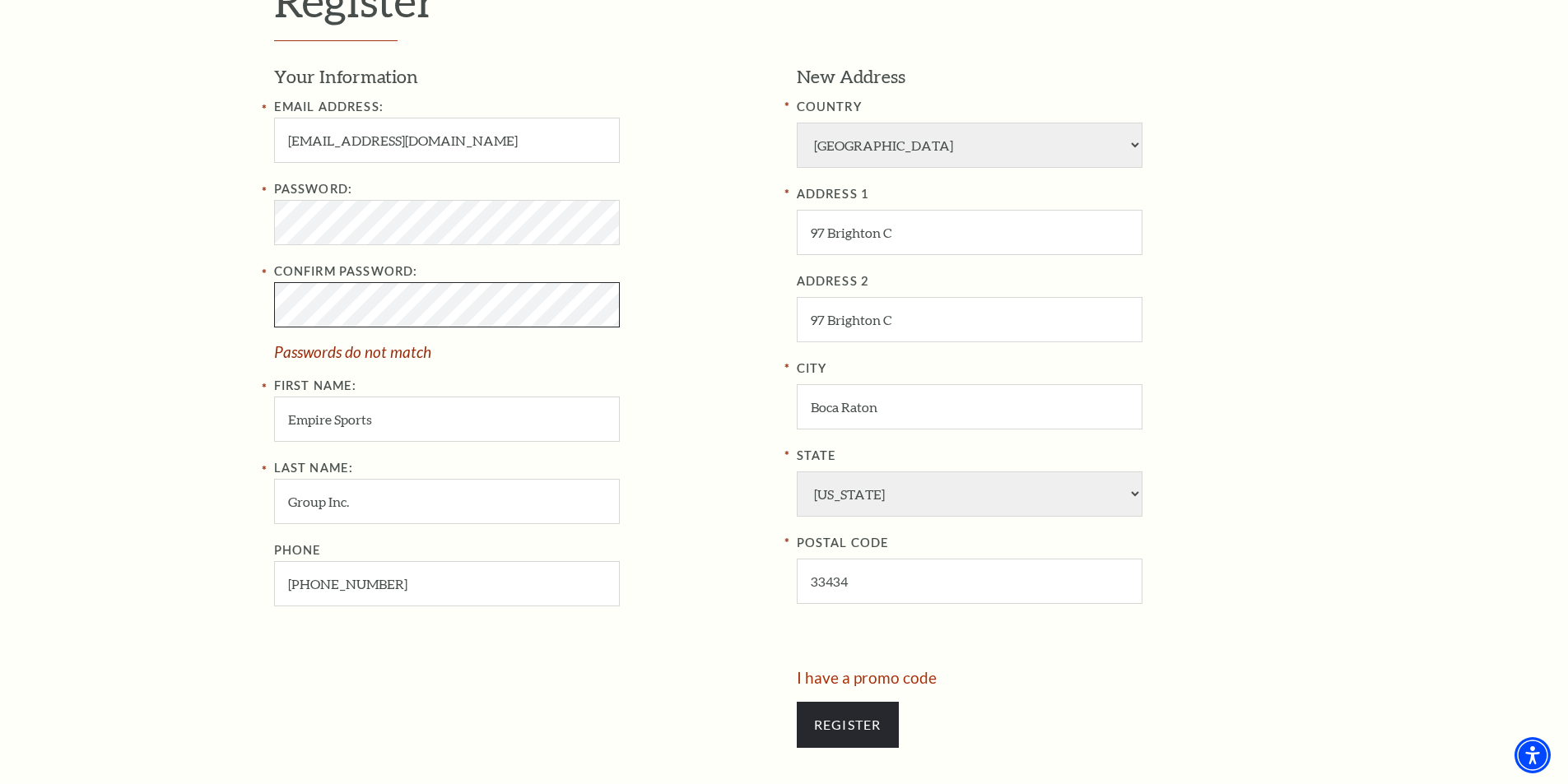
scroll to position [510, 0]
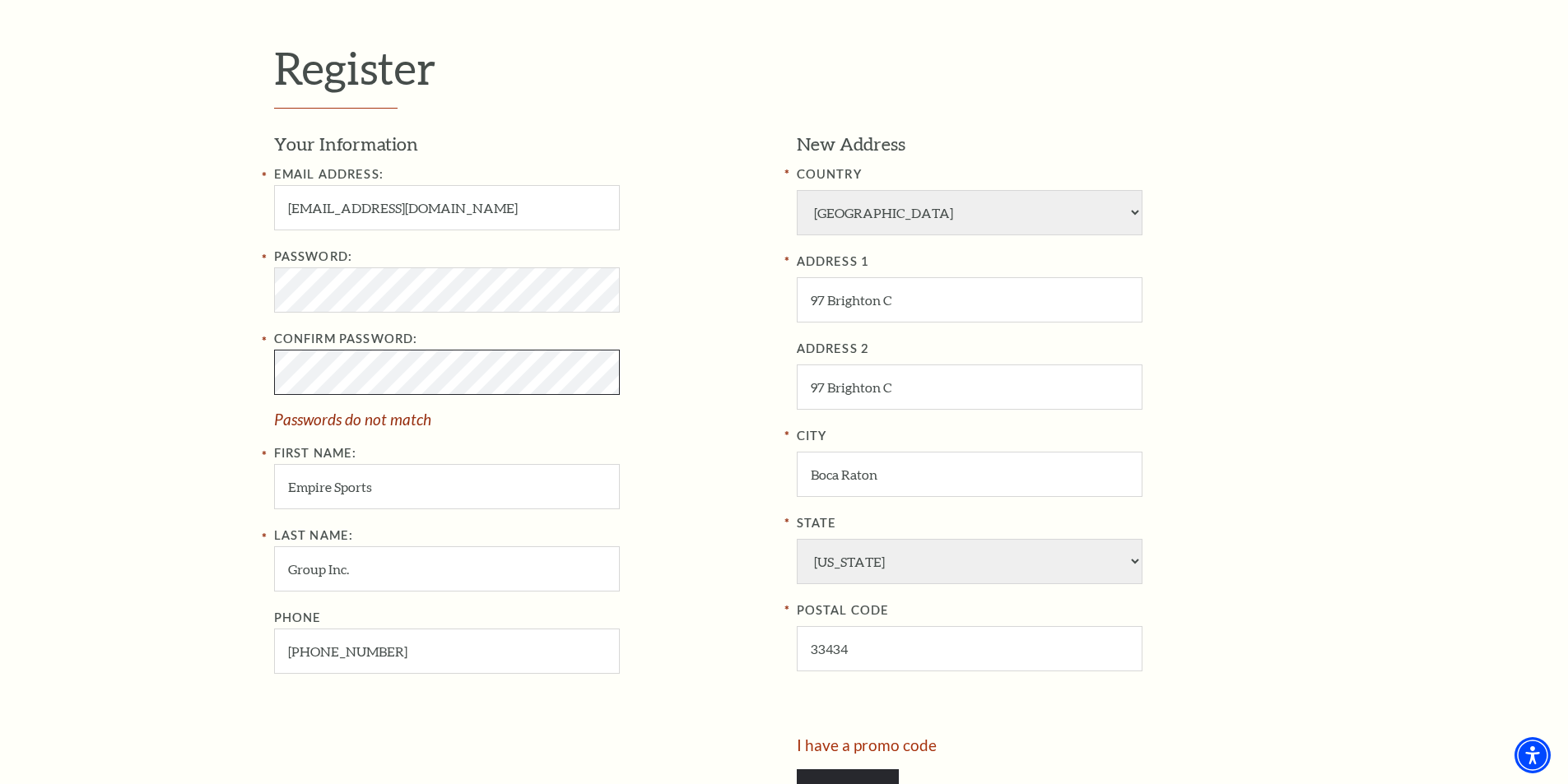
click at [796, 769] on input "Register" at bounding box center [847, 792] width 102 height 46
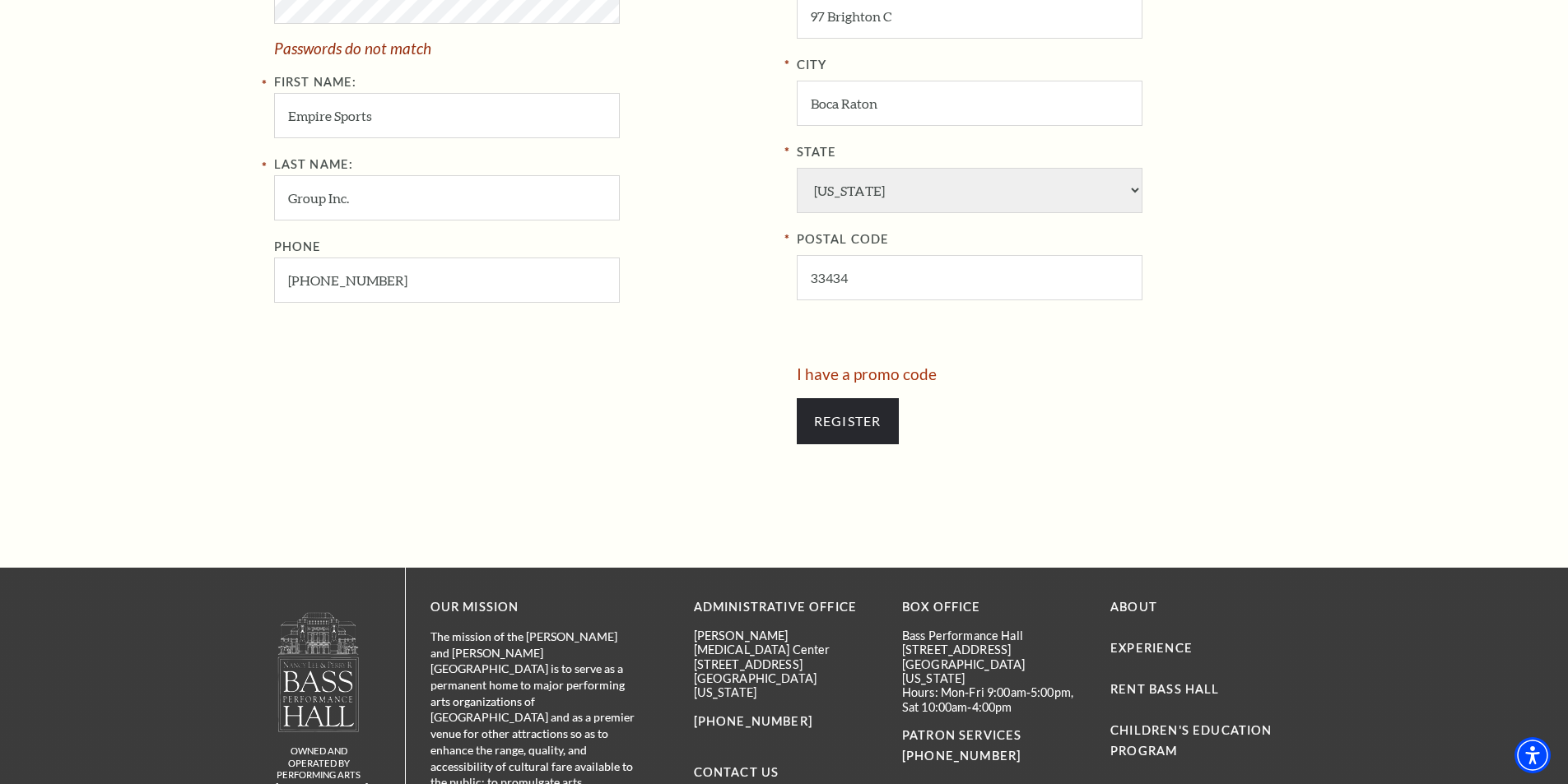
scroll to position [1003, 0]
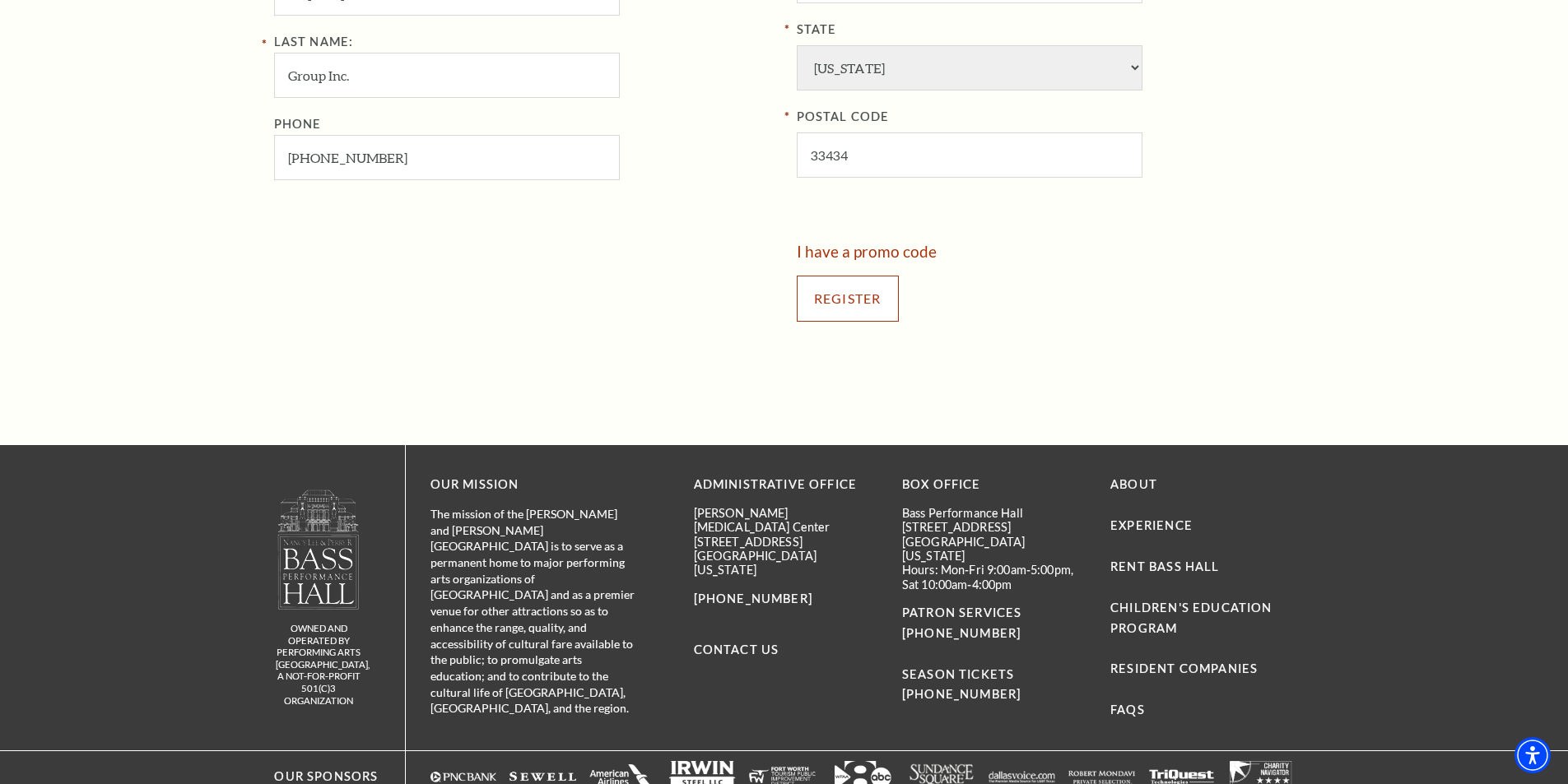
click at [830, 307] on input "Register" at bounding box center [847, 299] width 102 height 46
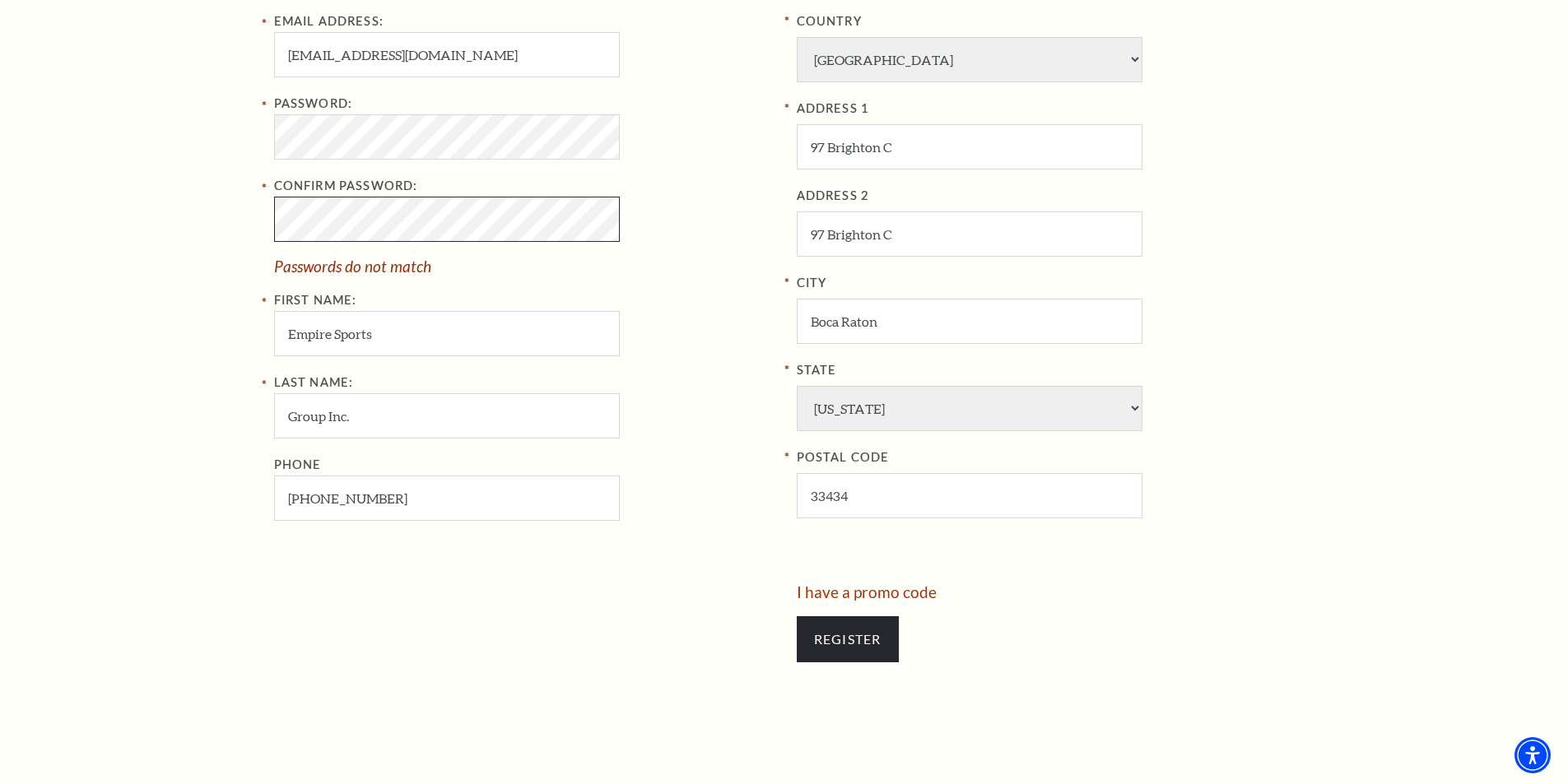
scroll to position [654, 0]
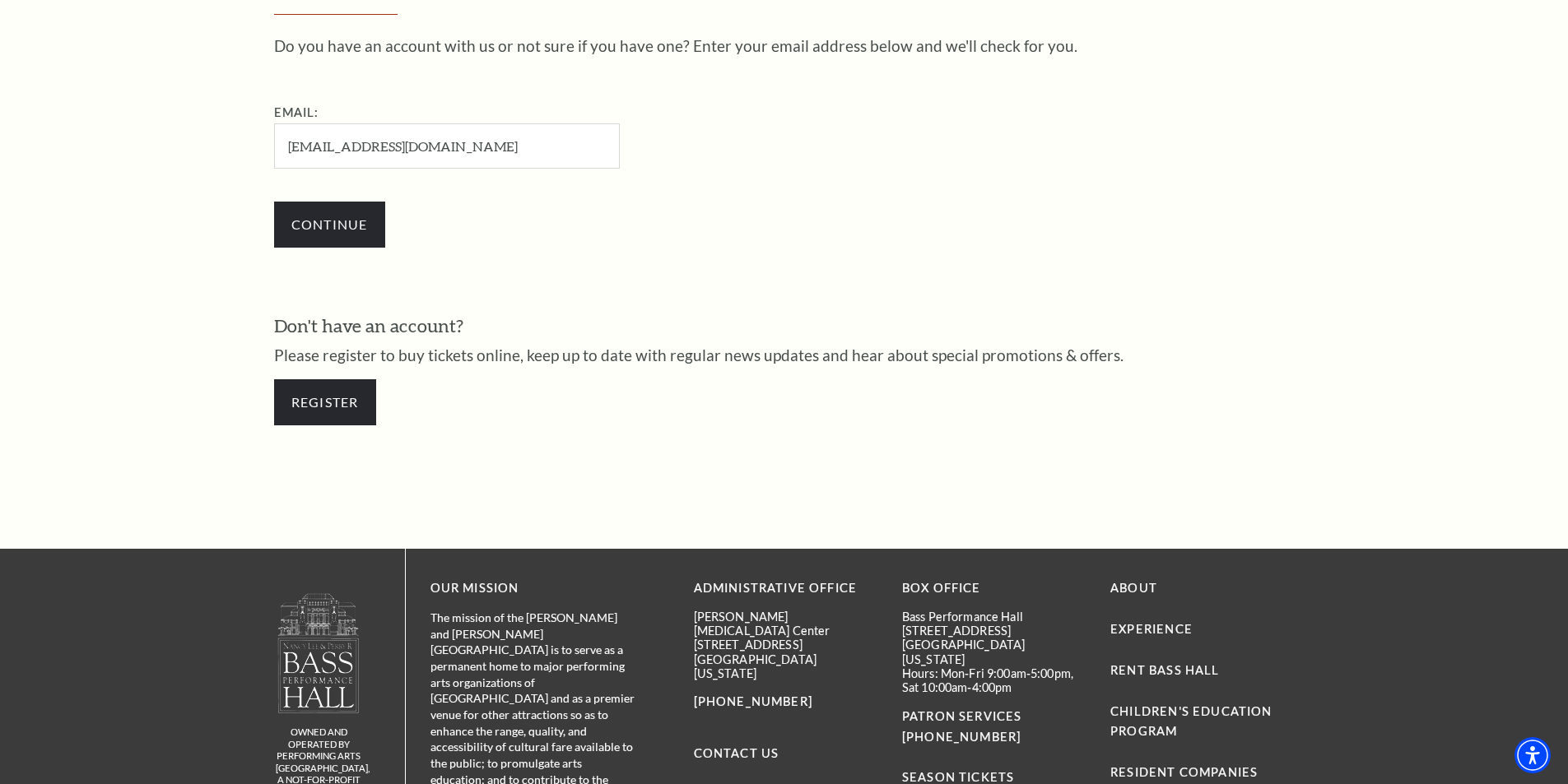
scroll to position [469, 0]
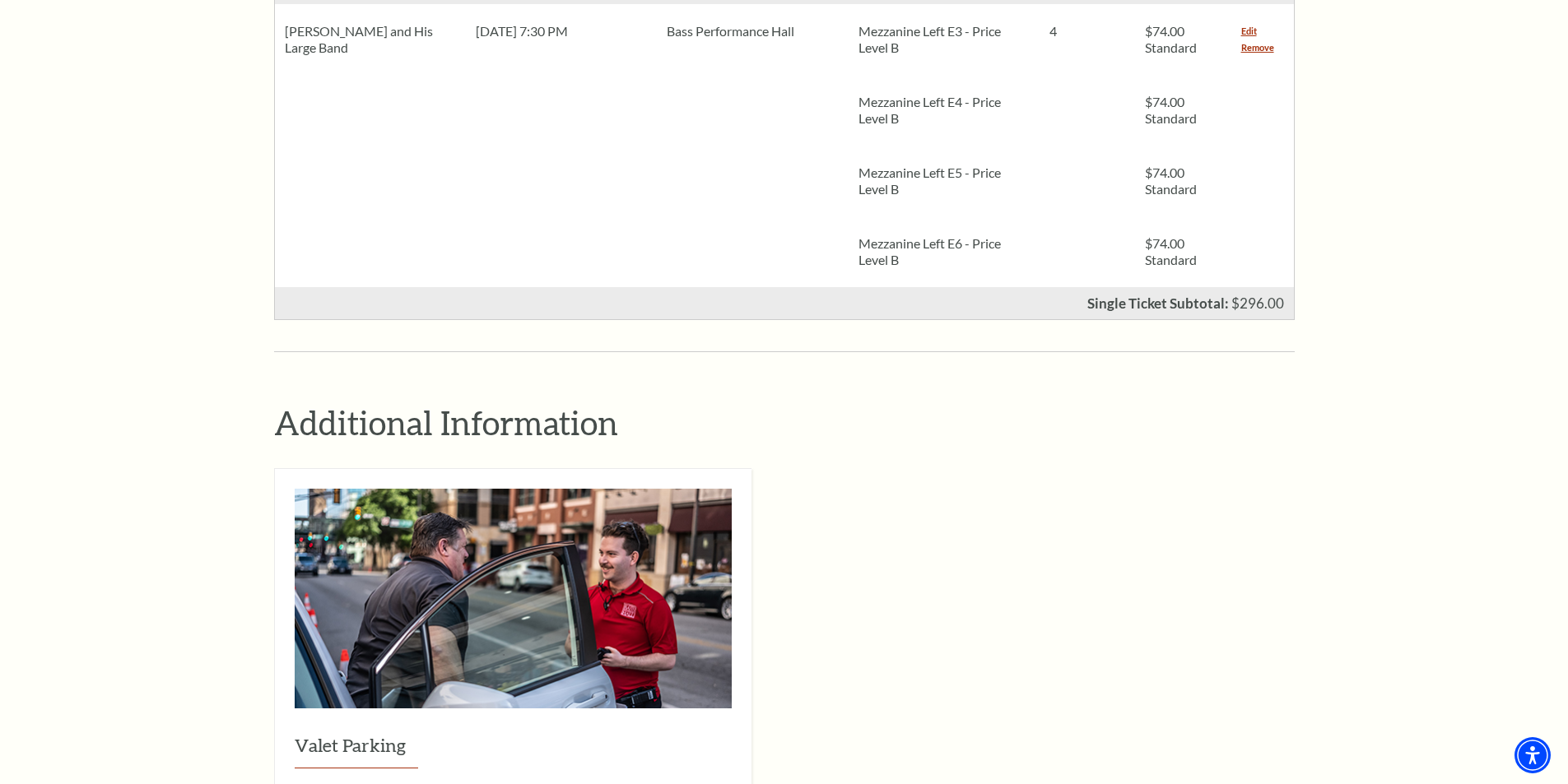
scroll to position [659, 0]
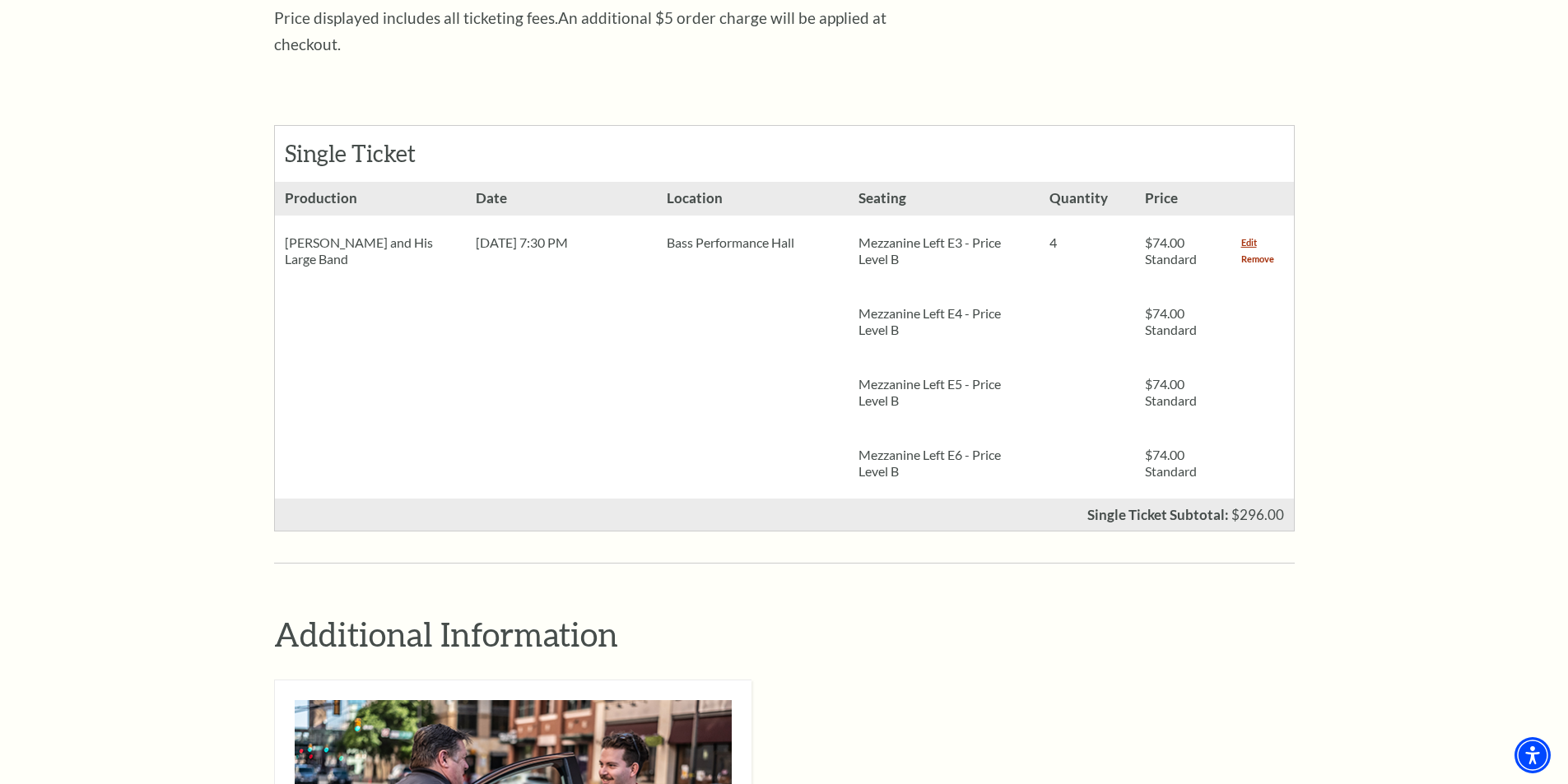
click at [1264, 251] on link "Remove" at bounding box center [1258, 259] width 33 height 17
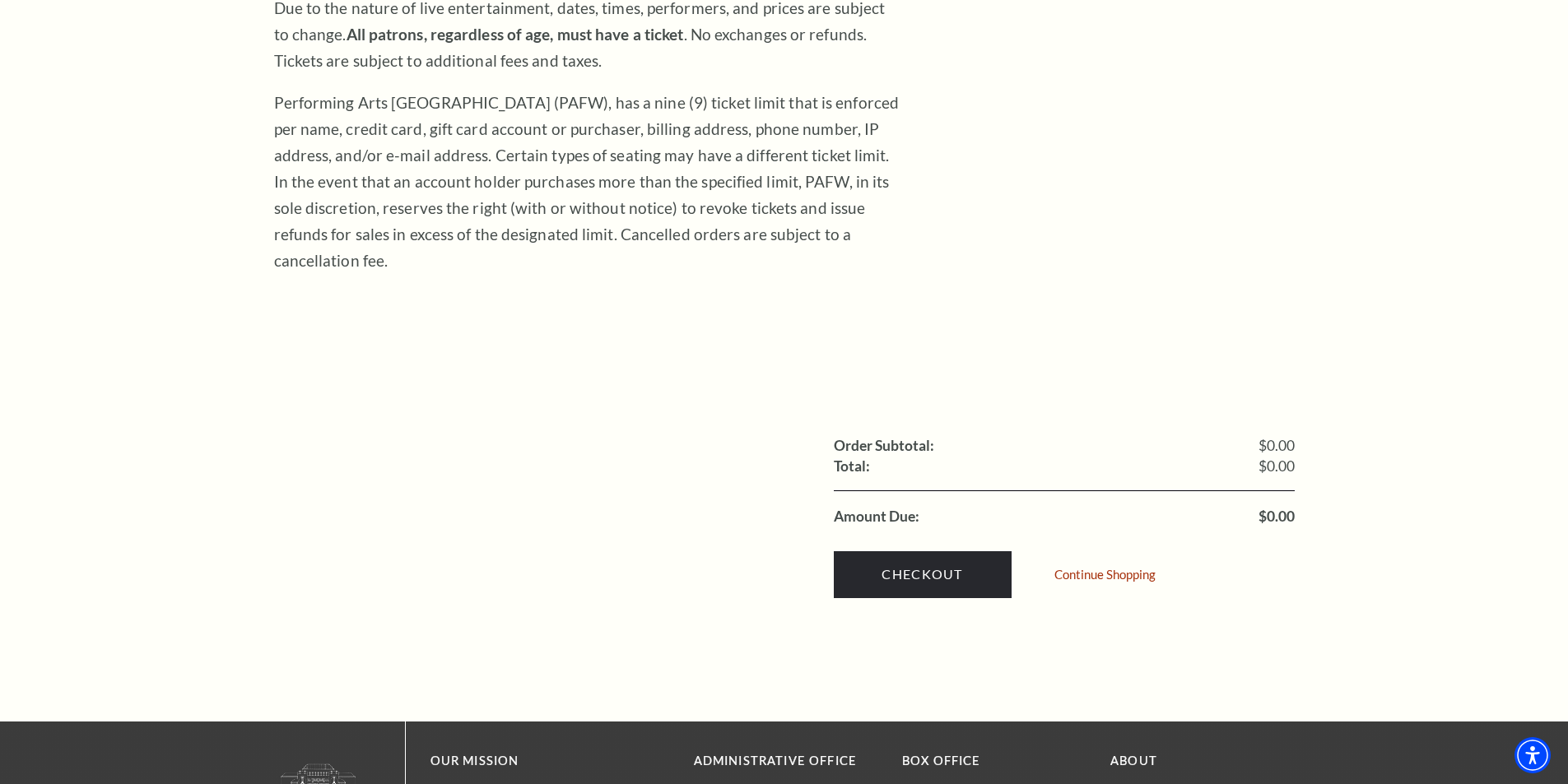
scroll to position [329, 0]
